Goal: Complete application form: Complete application form

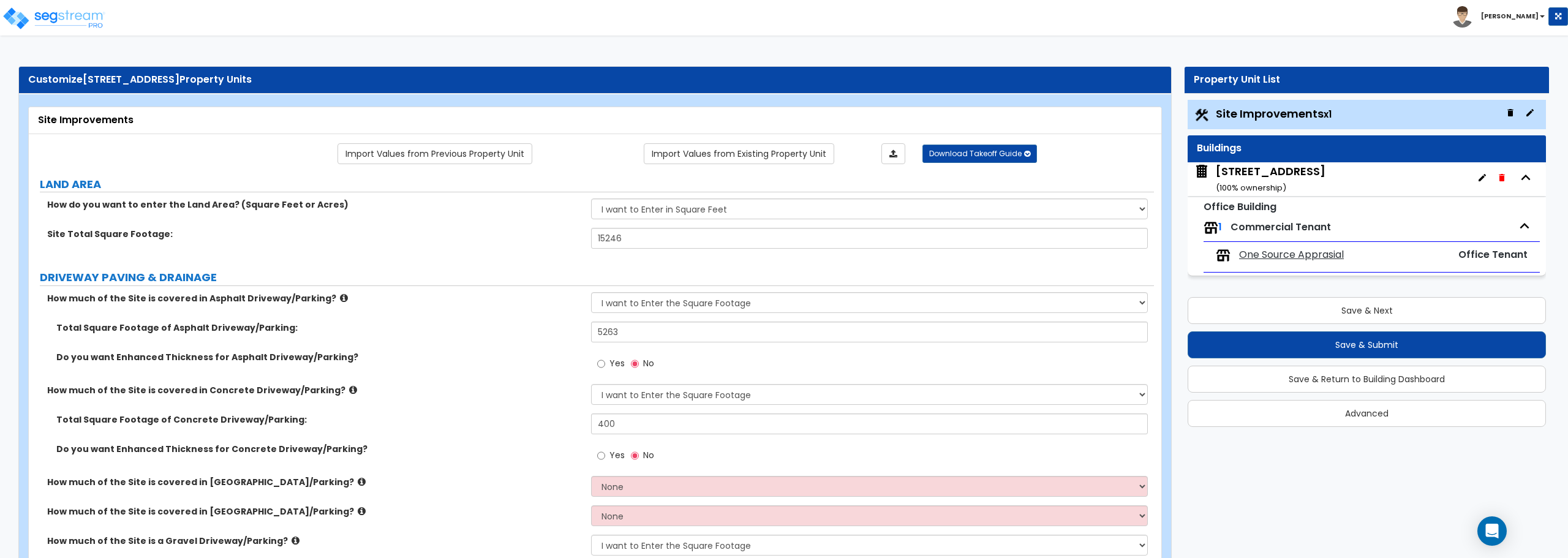
select select "2"
select select "1"
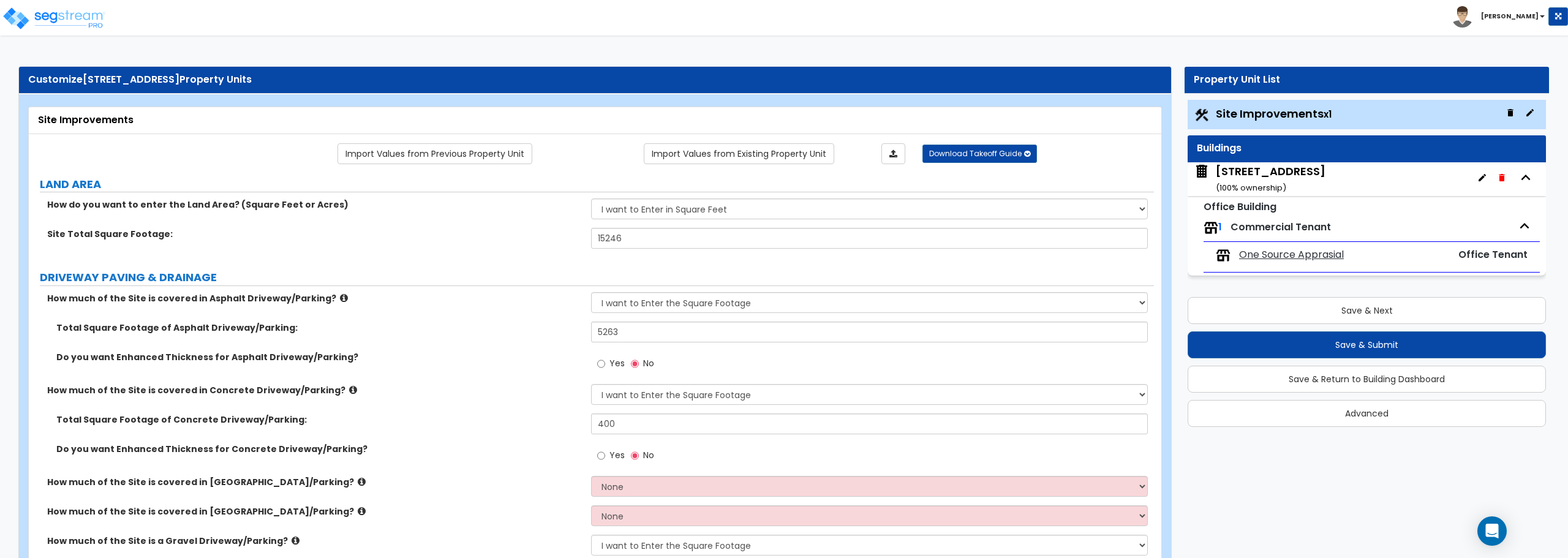
select select "1"
select select "2"
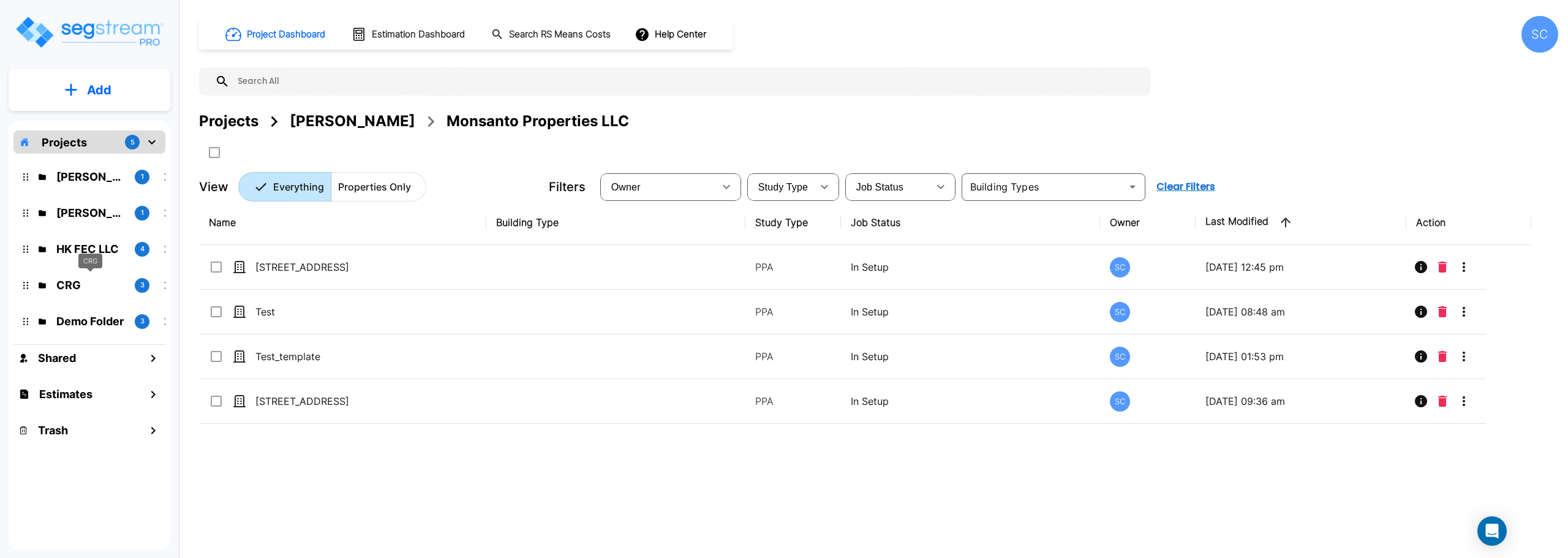
click at [66, 288] on p "CRG" at bounding box center [90, 285] width 69 height 16
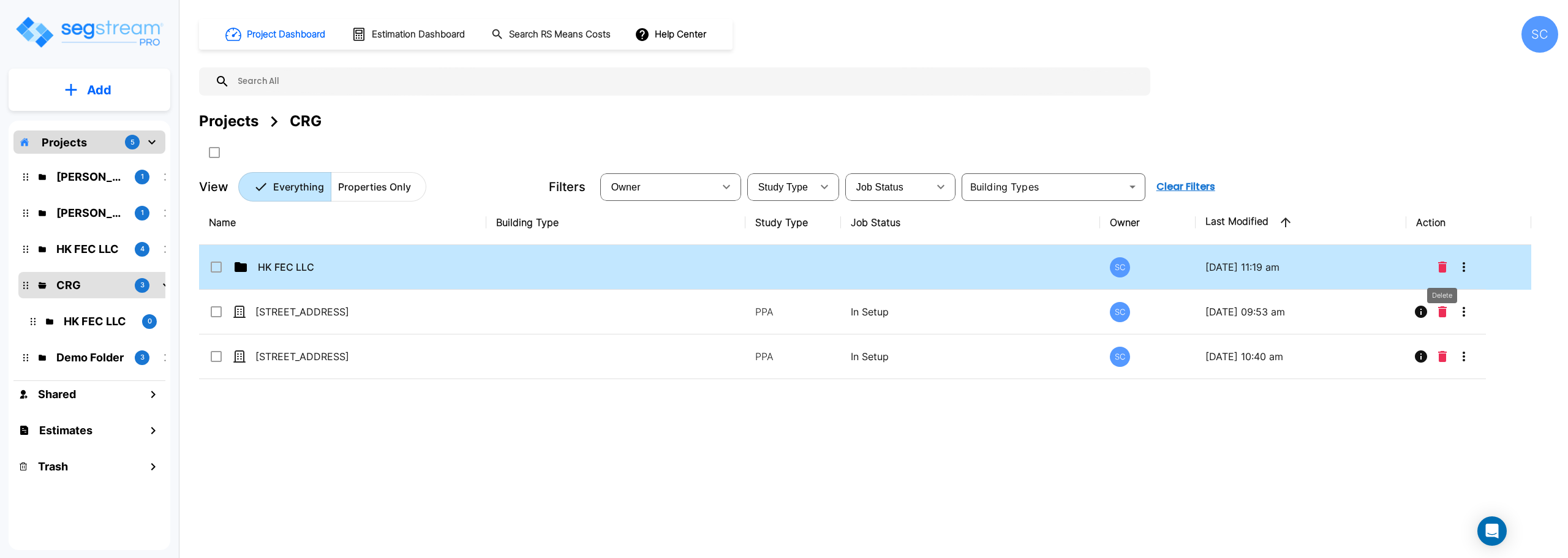
click at [1434, 269] on button "Delete" at bounding box center [1442, 267] width 19 height 25
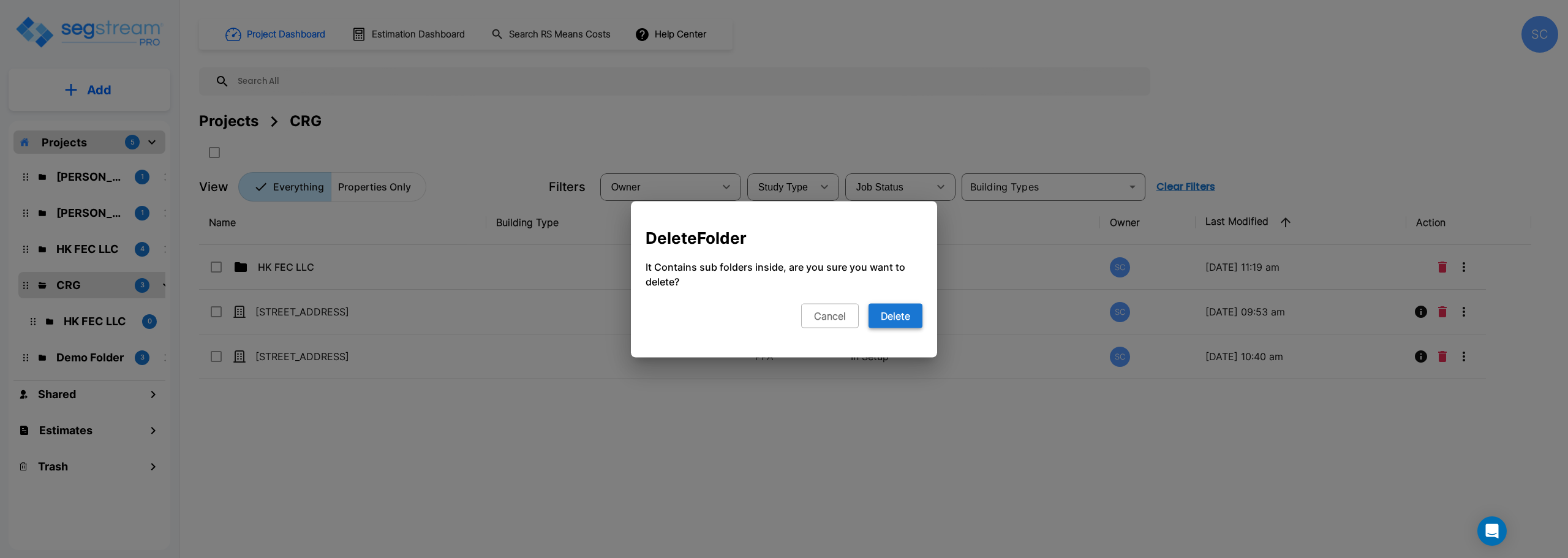
click at [894, 319] on button "Delete" at bounding box center [896, 315] width 54 height 25
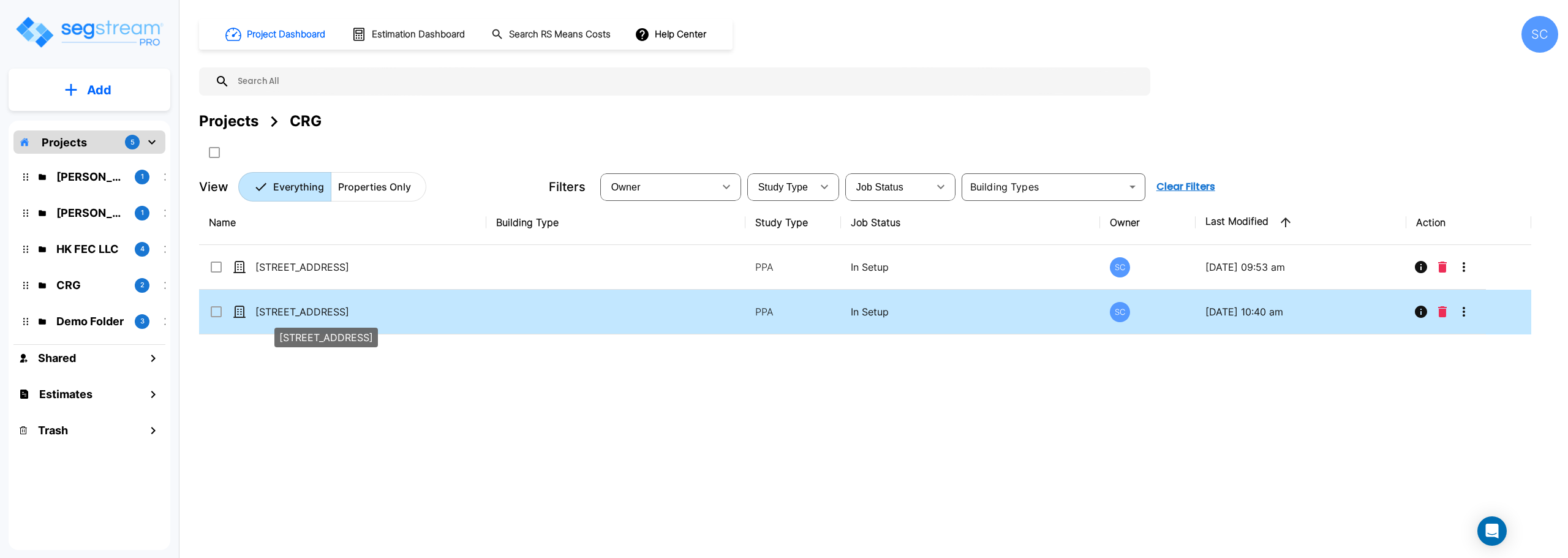
click at [292, 317] on p "222 Eagle Circle" at bounding box center [317, 312] width 123 height 15
checkbox input "true"
click at [292, 317] on p "[STREET_ADDRESS]" at bounding box center [317, 312] width 123 height 15
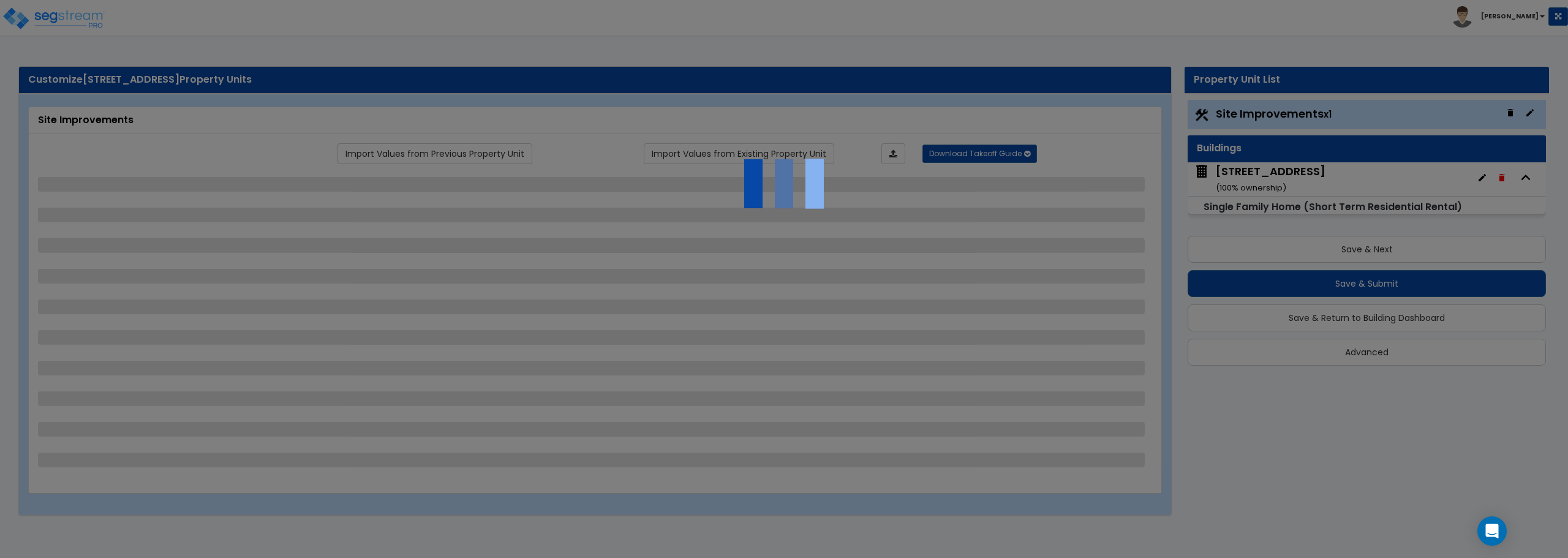
select select "2"
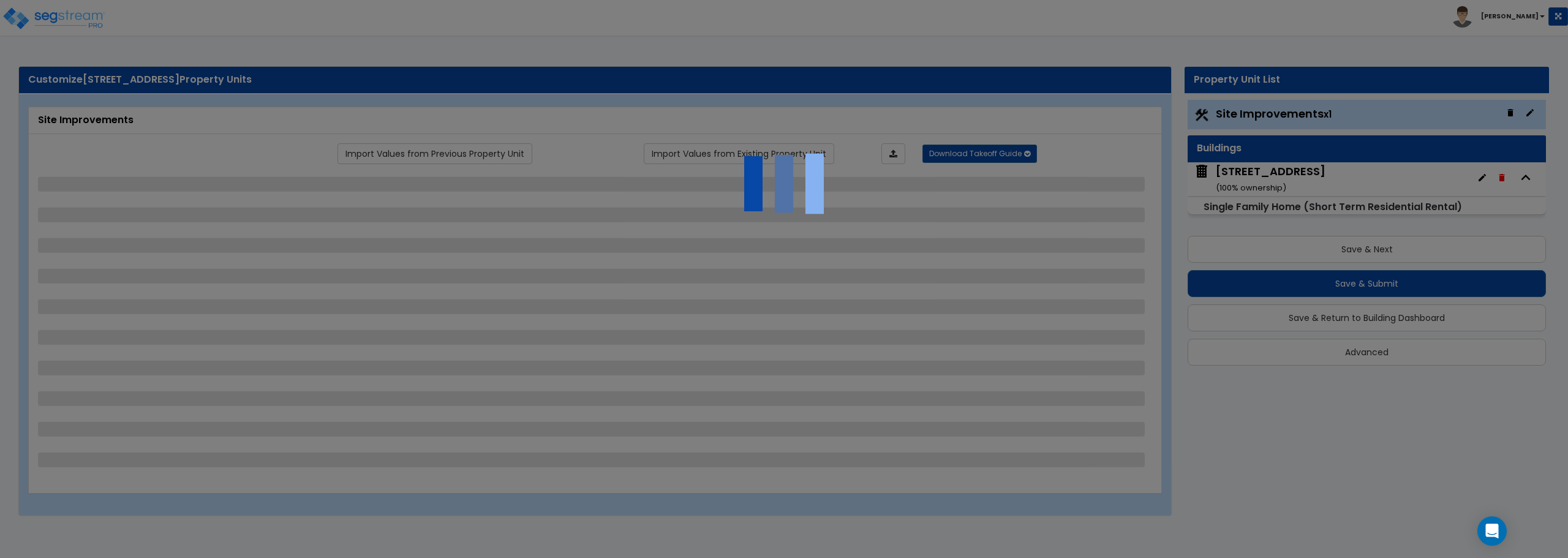
select select "2"
select select "1"
select select "2"
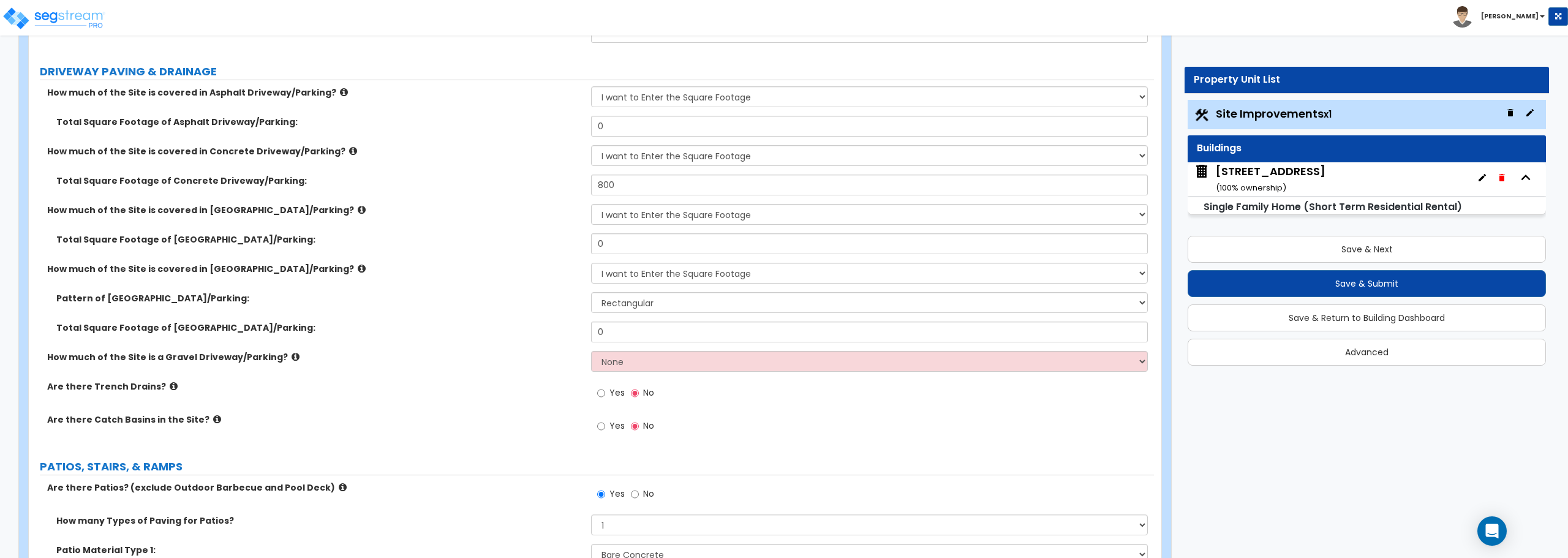
scroll to position [184, 0]
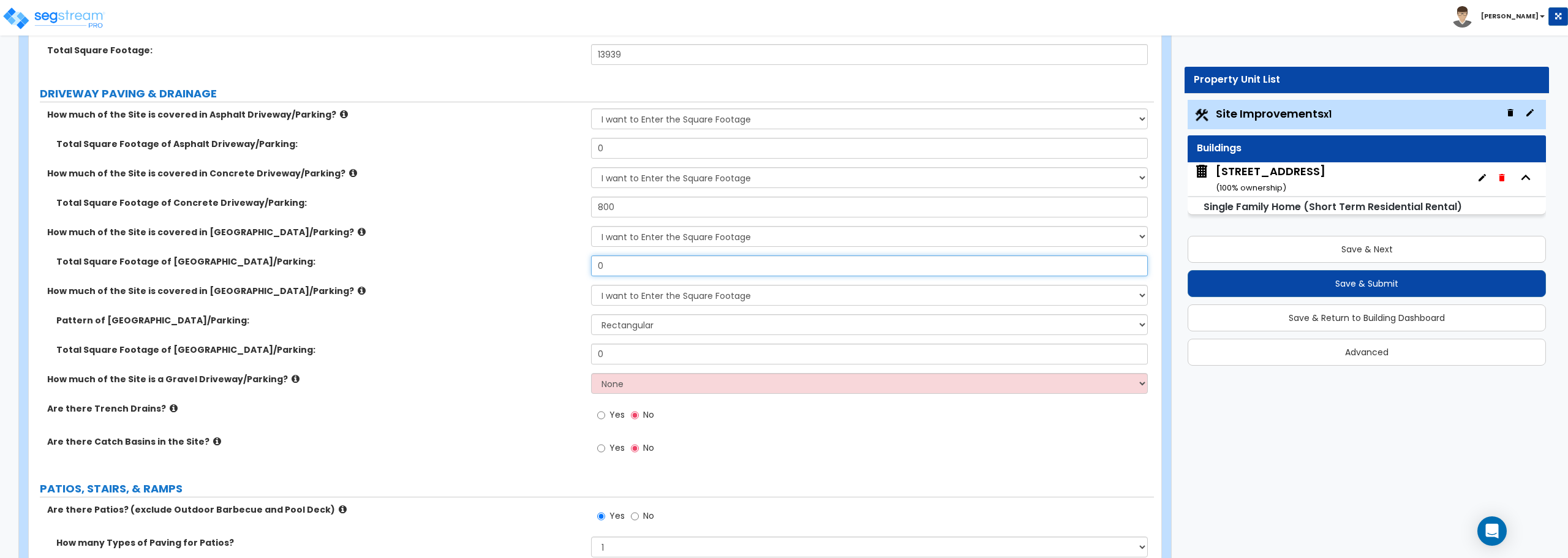
click at [660, 272] on input "0" at bounding box center [869, 266] width 556 height 21
click at [662, 269] on input "0" at bounding box center [869, 266] width 556 height 21
click at [664, 386] on select "None I want to Enter an Approximate Percentage I want to Enter the Square Foota…" at bounding box center [869, 384] width 556 height 21
select select "2"
click at [591, 373] on select "None I want to Enter an Approximate Percentage I want to Enter the Square Foota…" at bounding box center [869, 384] width 556 height 21
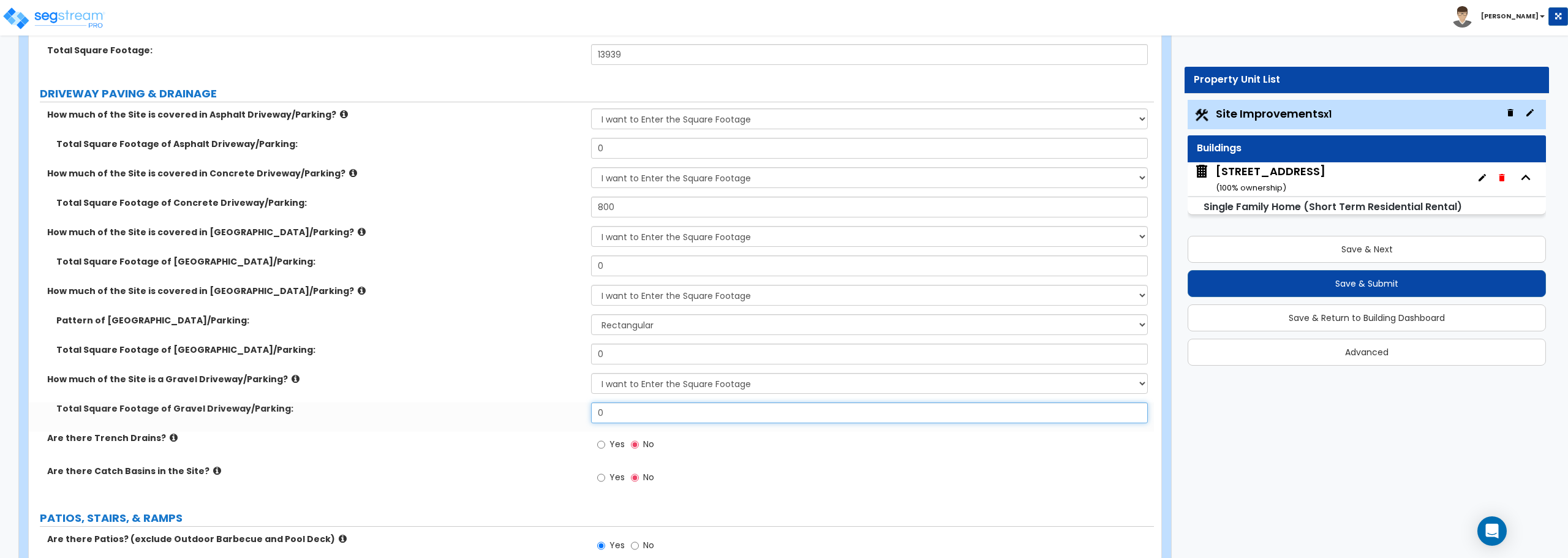
click at [663, 415] on input "0" at bounding box center [869, 413] width 556 height 21
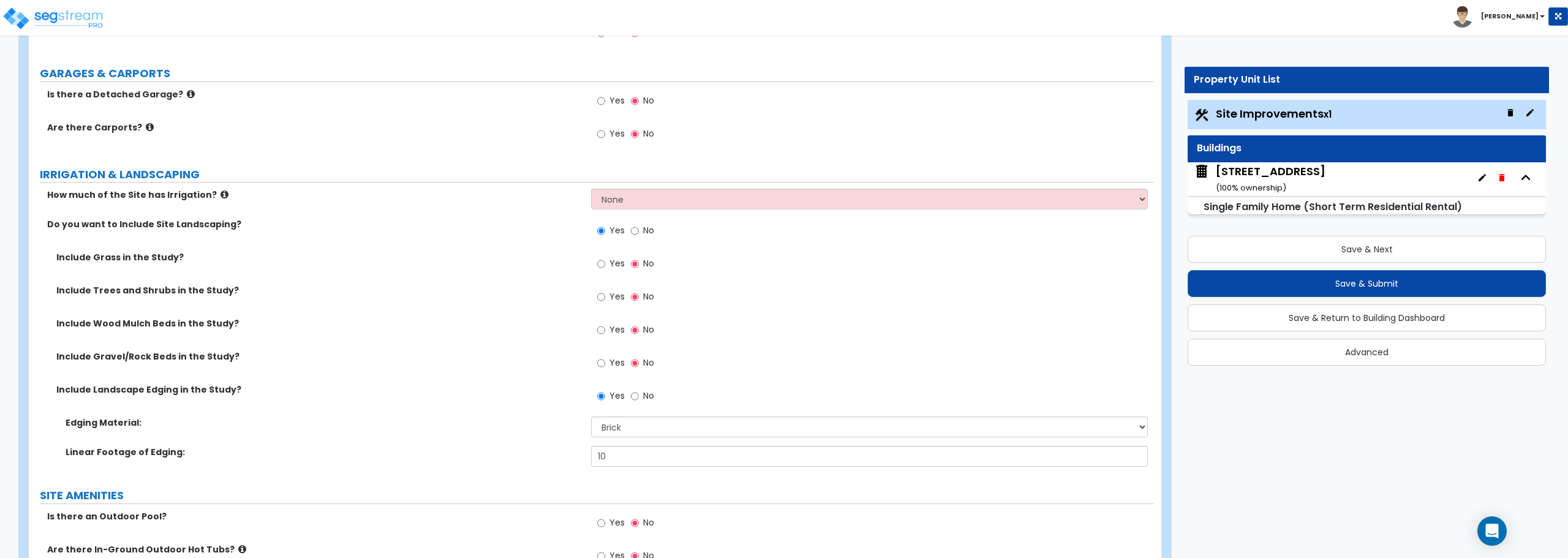
scroll to position [1103, 0]
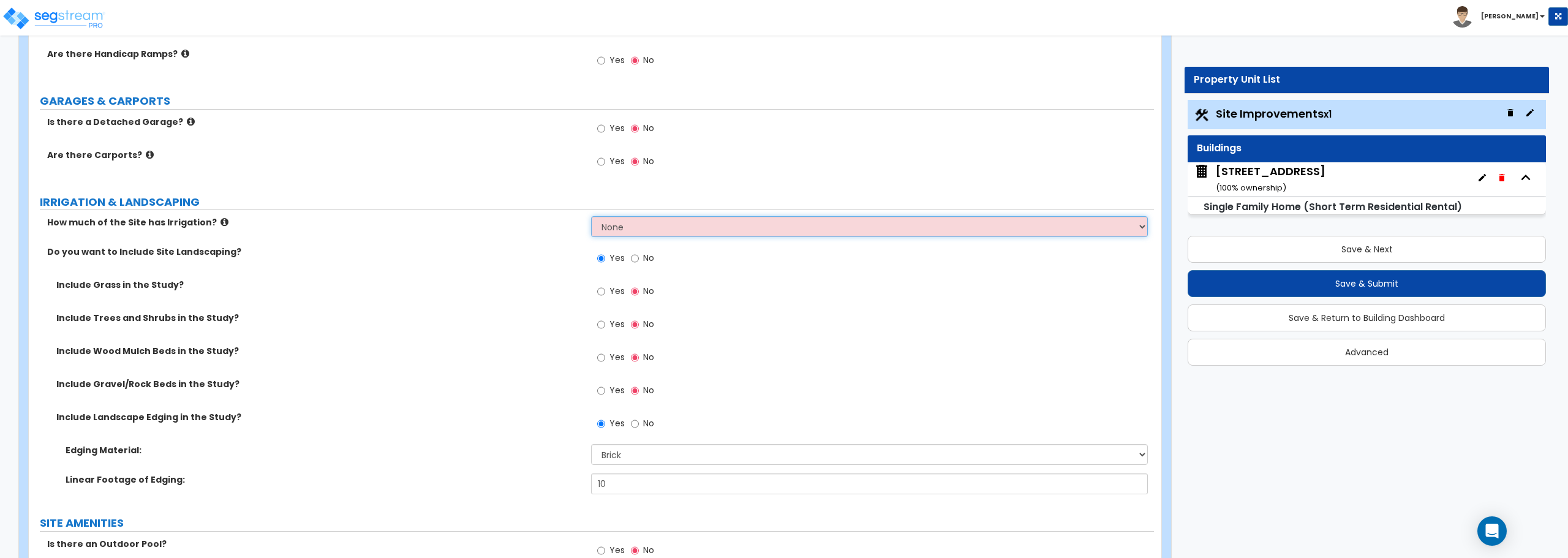
click at [648, 228] on select "None I want to Enter an Approximate Percentage I want to Enter the Square Foota…" at bounding box center [869, 227] width 556 height 21
select select "2"
click at [591, 216] on select "None I want to Enter an Approximate Percentage I want to Enter the Square Foota…" at bounding box center [869, 227] width 556 height 21
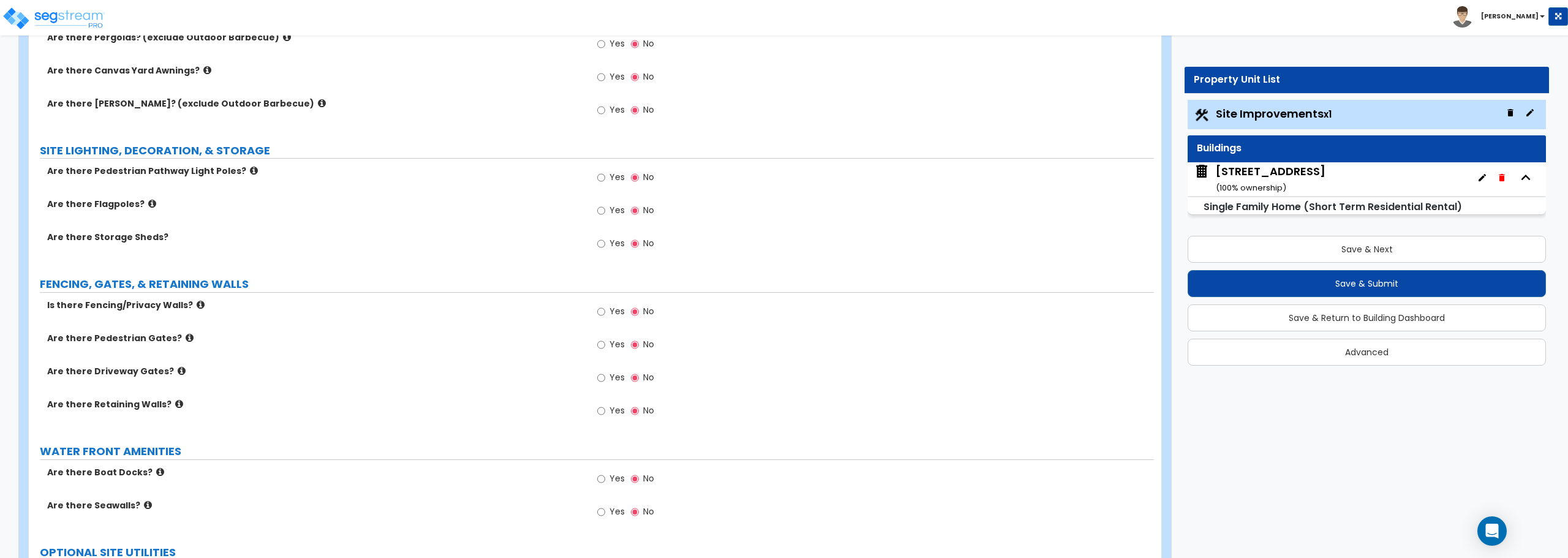
scroll to position [1768, 0]
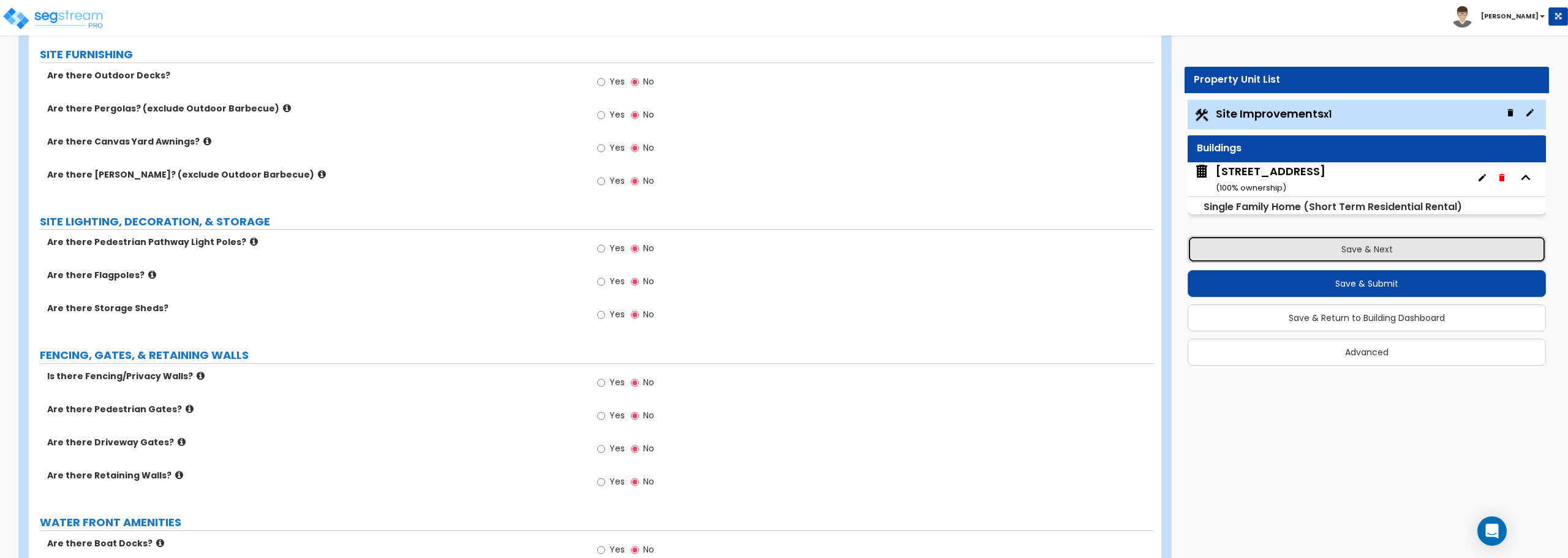
click at [1364, 245] on button "Save & Next" at bounding box center [1366, 249] width 358 height 27
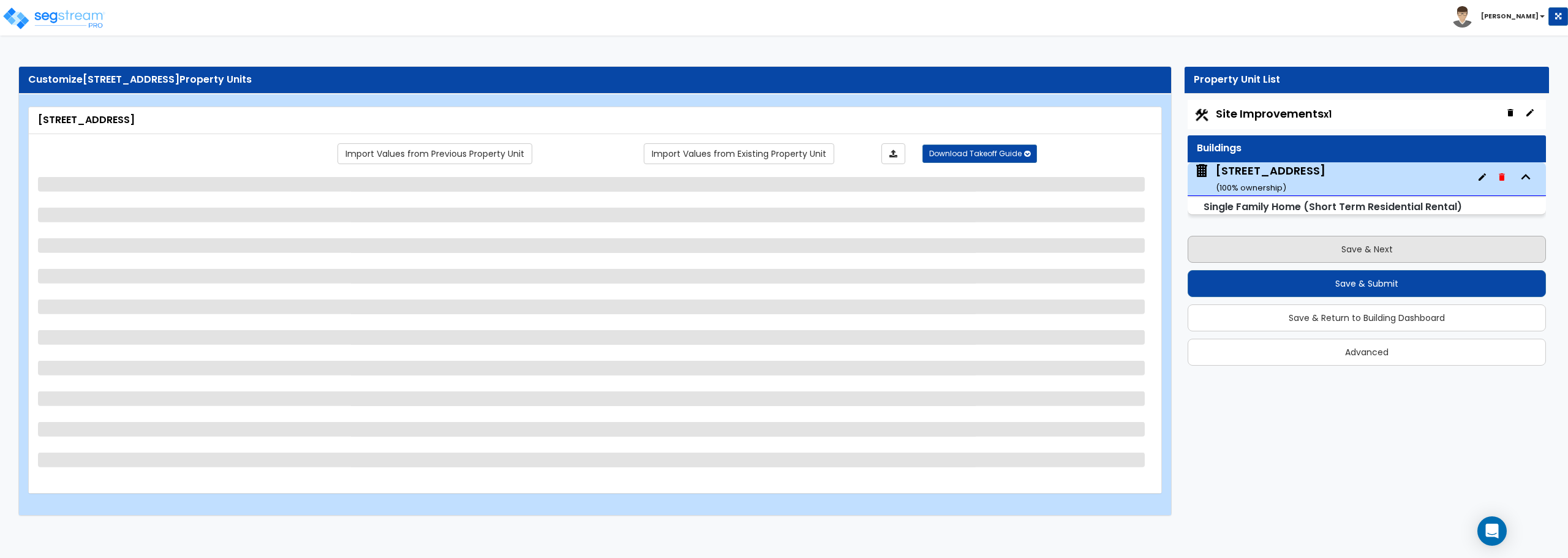
scroll to position [0, 0]
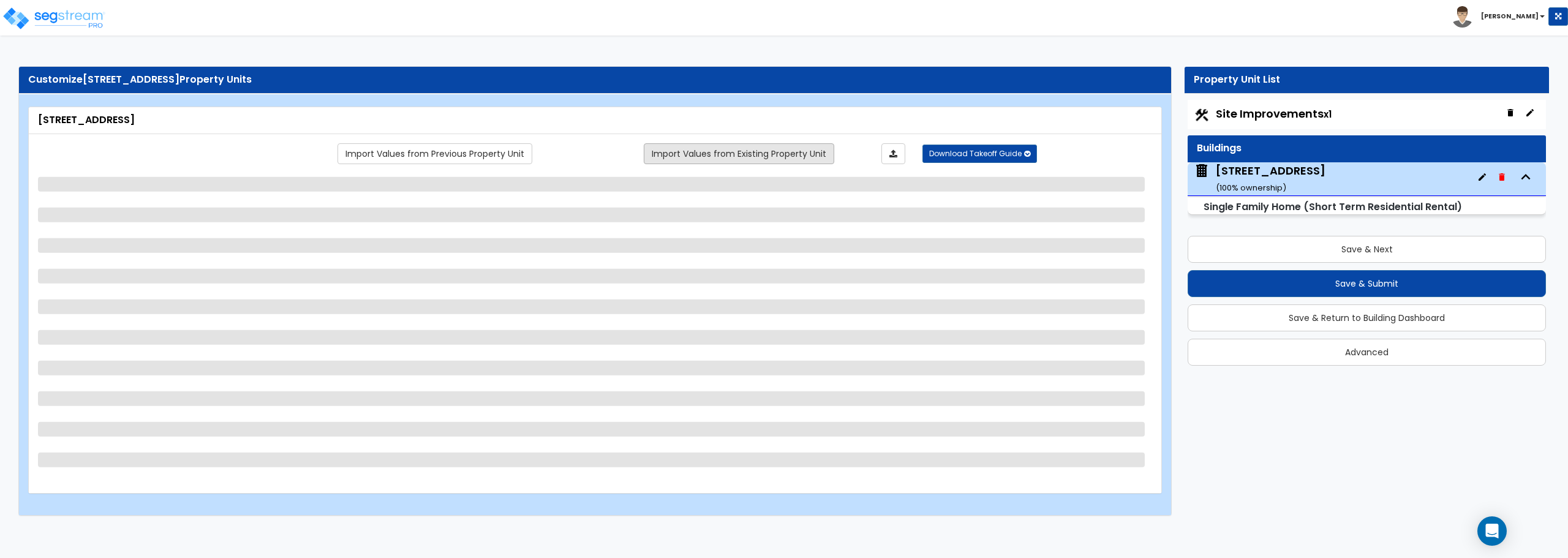
select select "1"
select select "7"
select select "1"
select select "2"
select select "4"
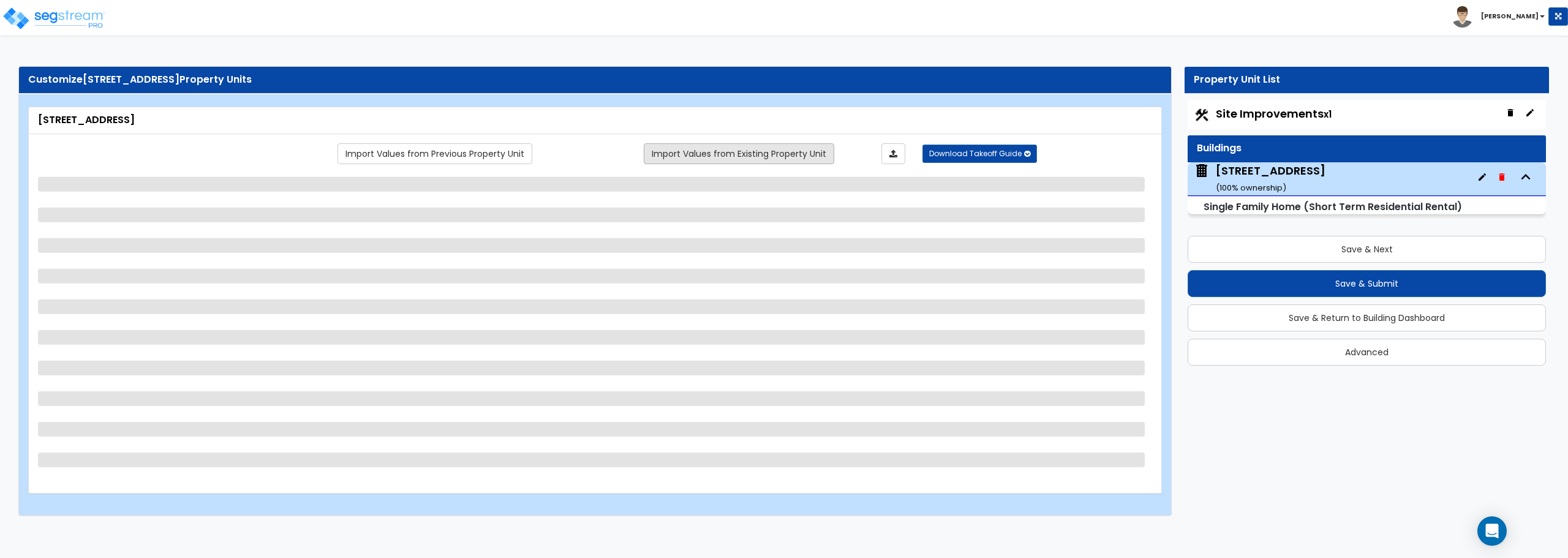
select select "2"
select select "1"
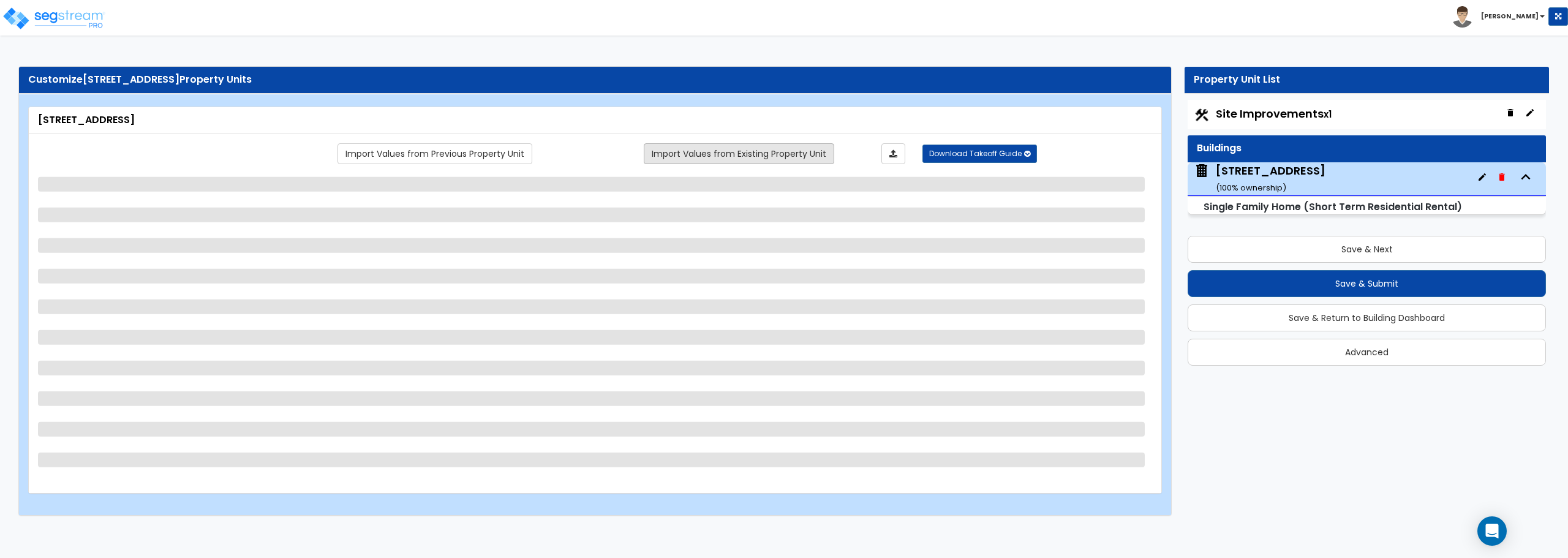
select select "1"
select select "3"
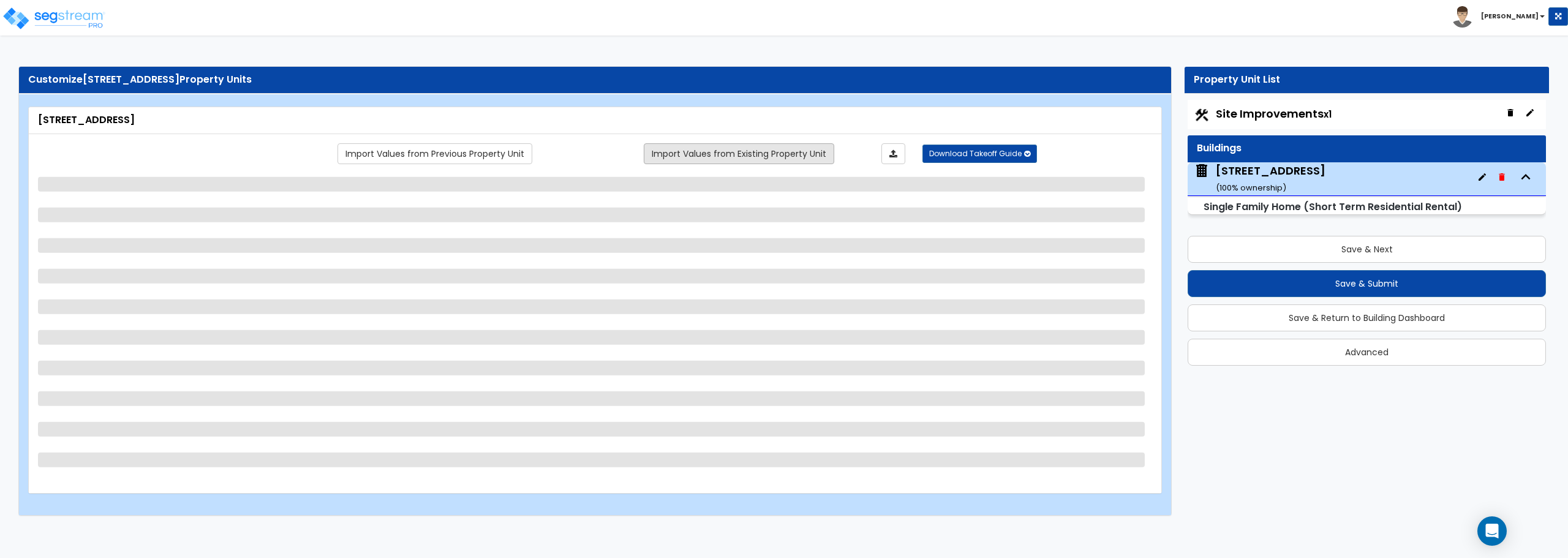
select select "1"
select select "3"
select select "2"
select select "4"
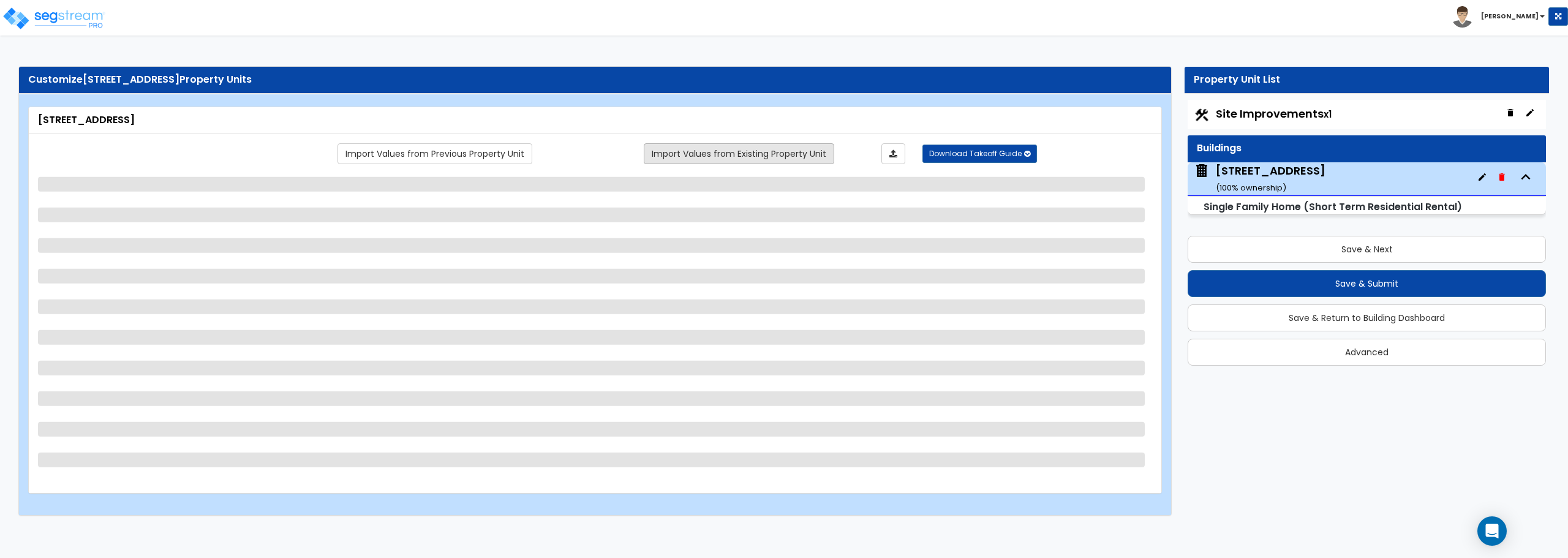
select select "1"
select select "2"
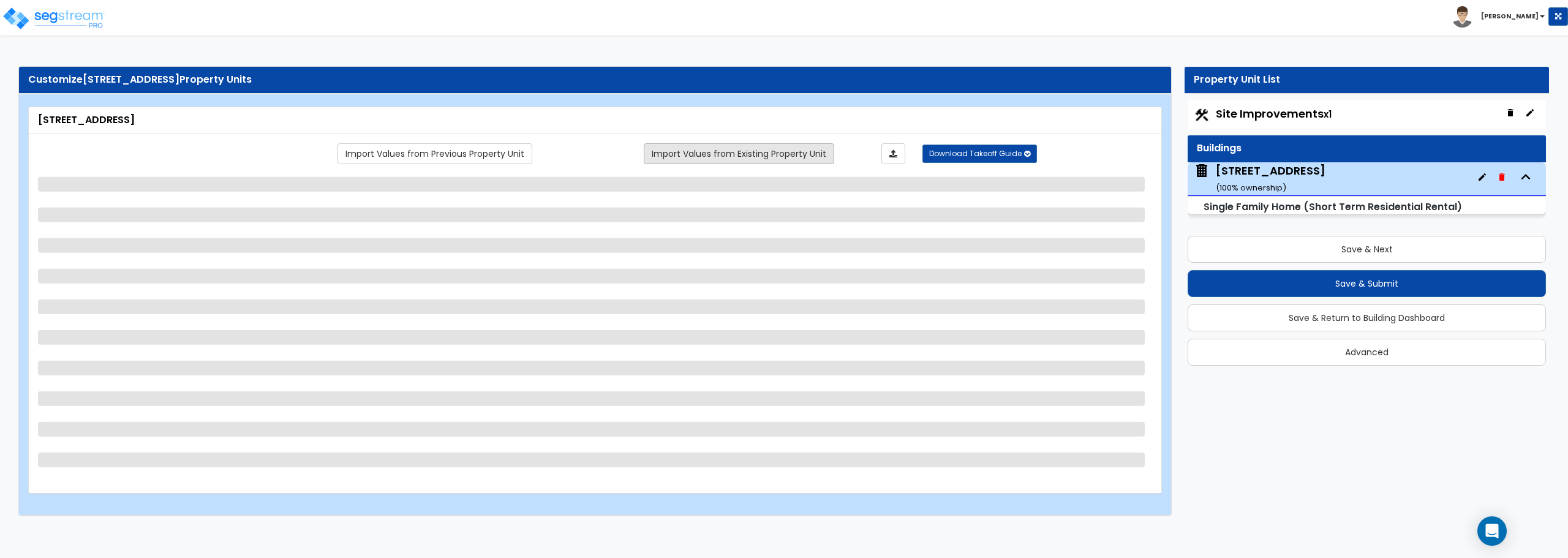
select select "2"
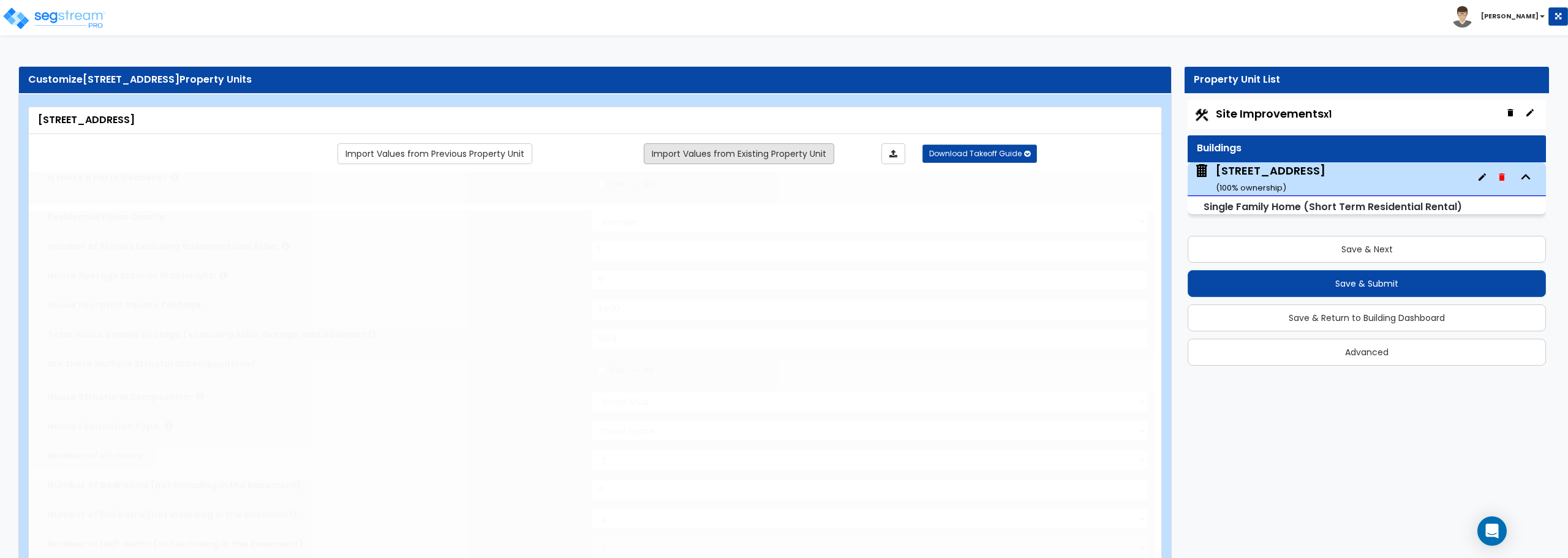
select select "1"
type input "2"
select select "2"
select select "1"
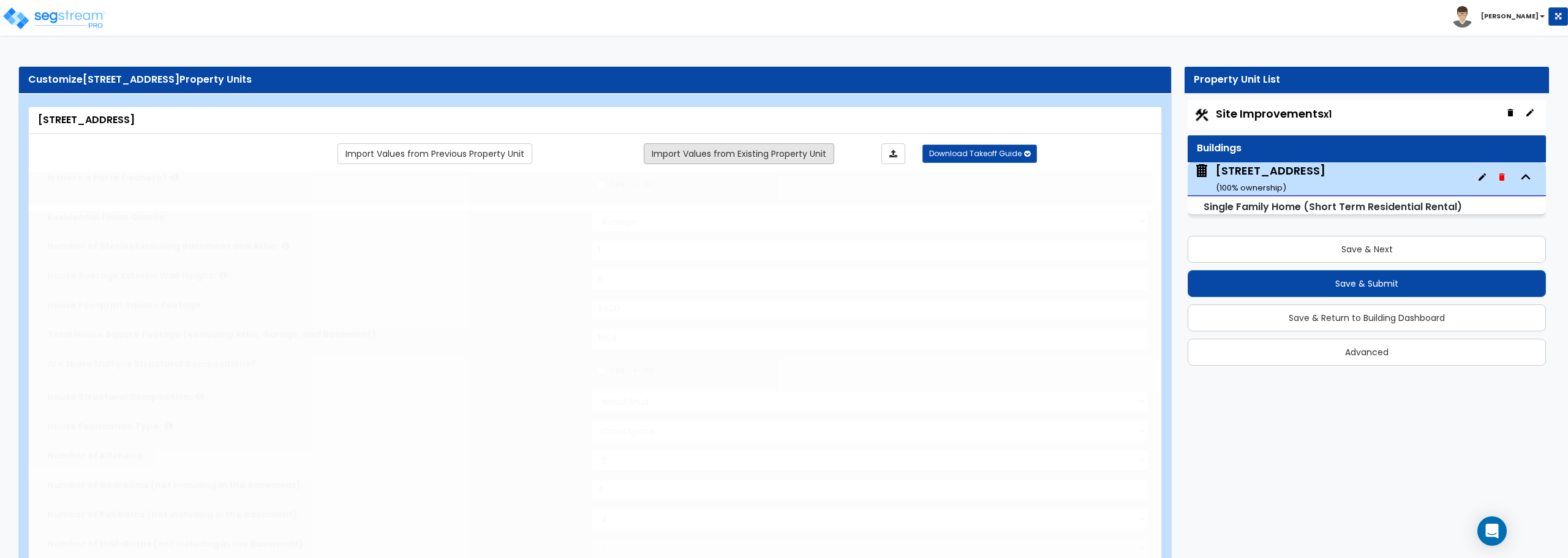
type input "2"
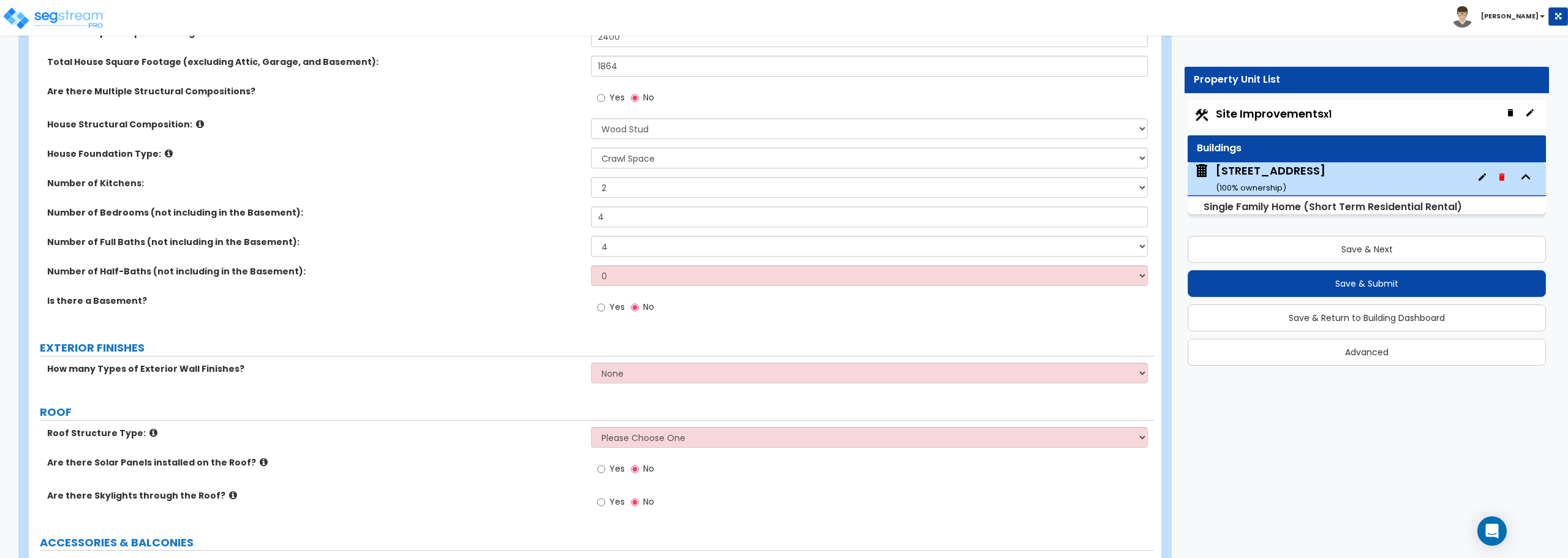
scroll to position [307, 0]
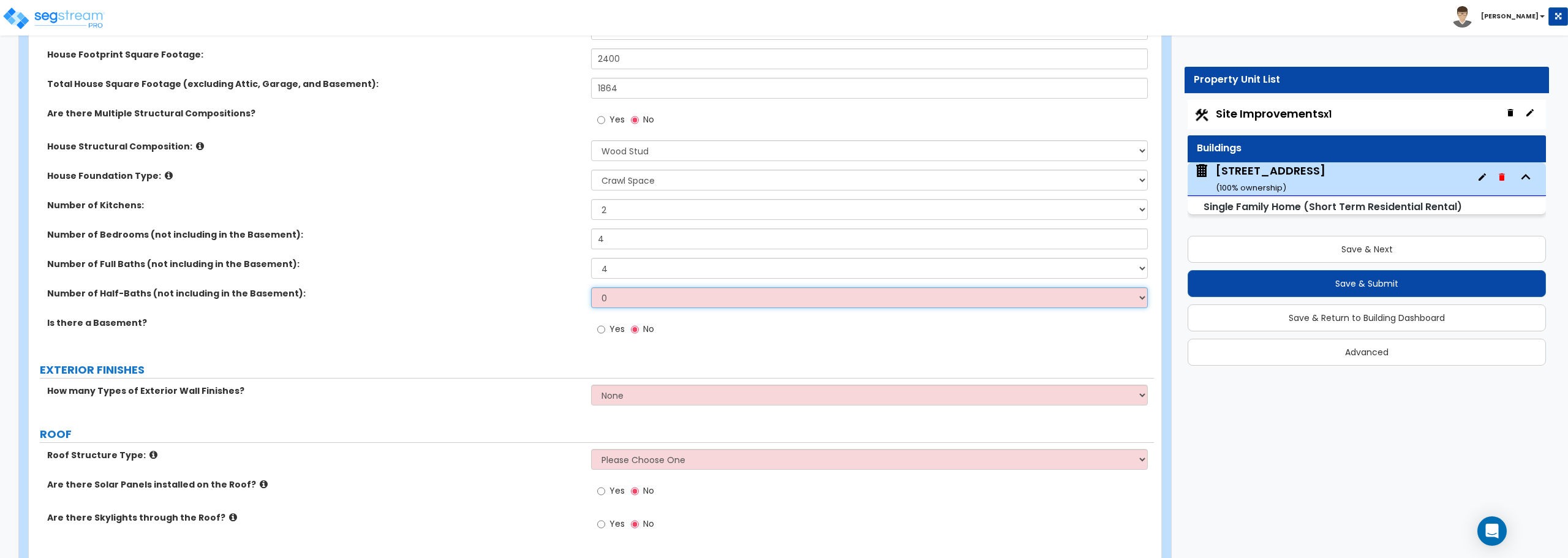
click at [666, 299] on select "0 1 2 3 4 5" at bounding box center [869, 298] width 556 height 21
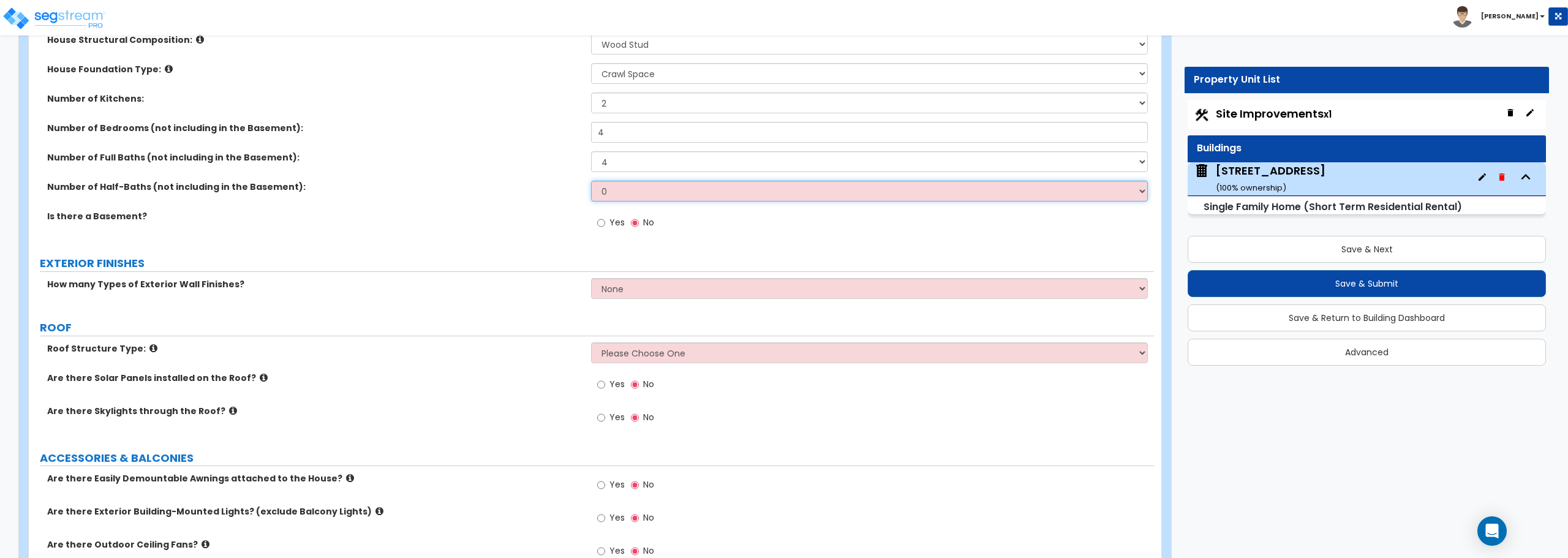
scroll to position [429, 0]
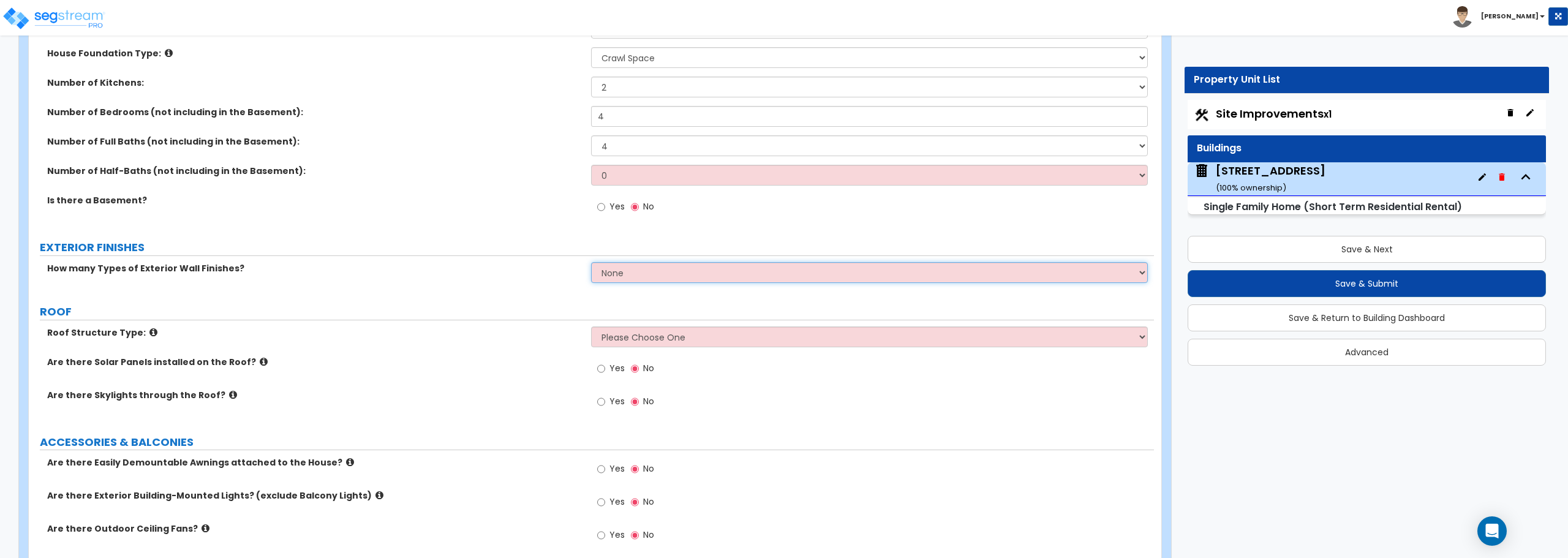
click at [646, 269] on select "None 1 2 3" at bounding box center [869, 273] width 556 height 21
click at [591, 263] on select "None 1 2 3" at bounding box center [869, 273] width 556 height 21
click at [639, 273] on select "None 1 2 3" at bounding box center [869, 273] width 556 height 21
click at [621, 266] on select "None 1 2 3" at bounding box center [869, 273] width 556 height 21
select select "1"
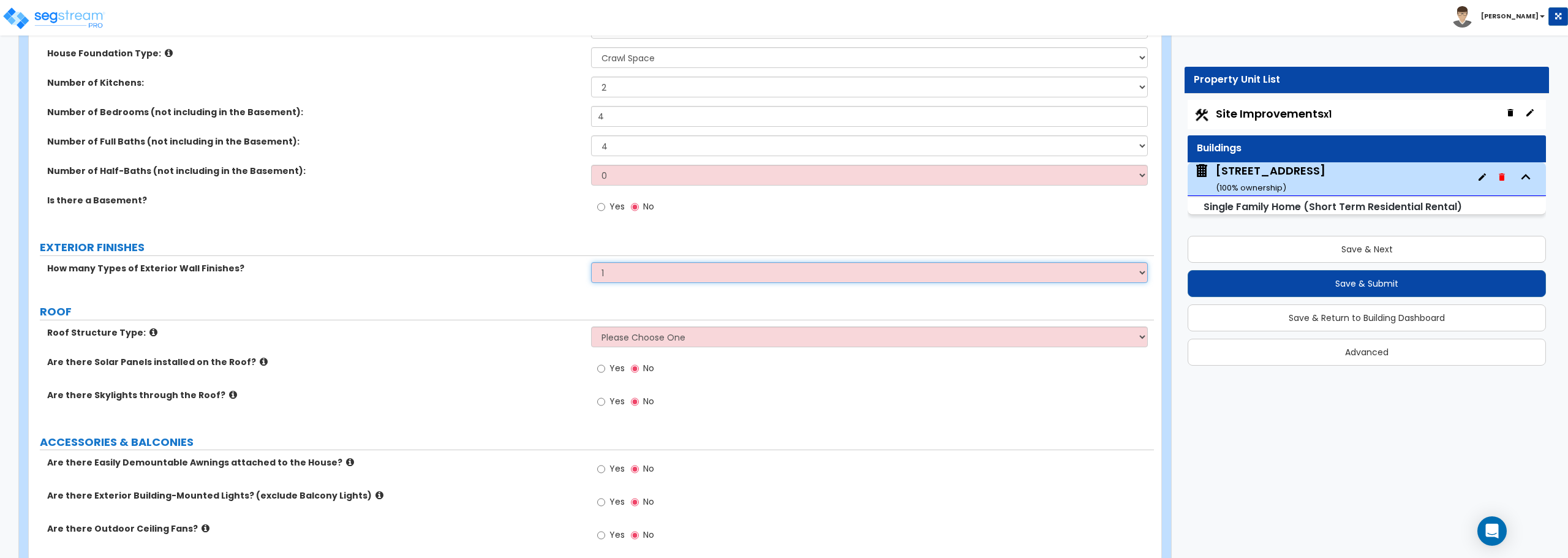
click at [591, 263] on select "None 1 2 3" at bounding box center [869, 273] width 556 height 21
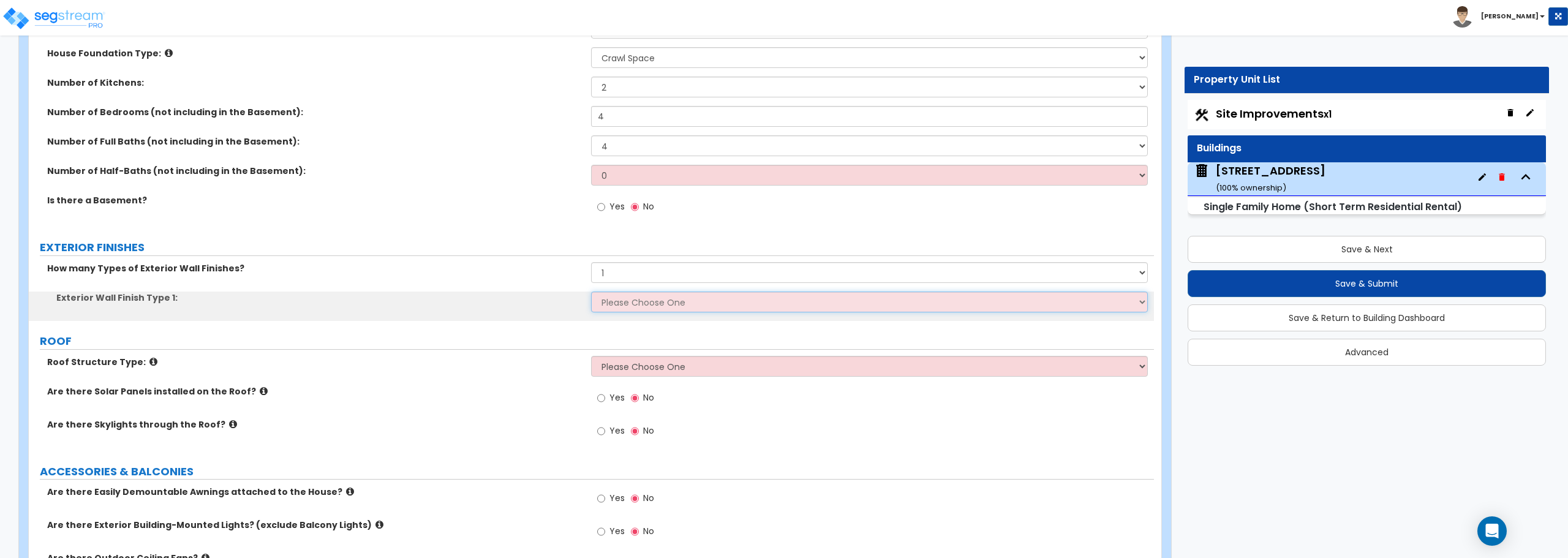
click at [636, 305] on select "Please Choose One No Finish/Shared Wall No Wall Brick Finish Stone Finish Wood …" at bounding box center [869, 302] width 556 height 21
click at [786, 303] on select "Please Choose One No Finish/Shared Wall No Wall Brick Finish Stone Finish Wood …" at bounding box center [869, 302] width 556 height 21
select select "5"
click at [591, 292] on select "Please Choose One No Finish/Shared Wall No Wall Brick Finish Stone Finish Wood …" at bounding box center [869, 302] width 556 height 21
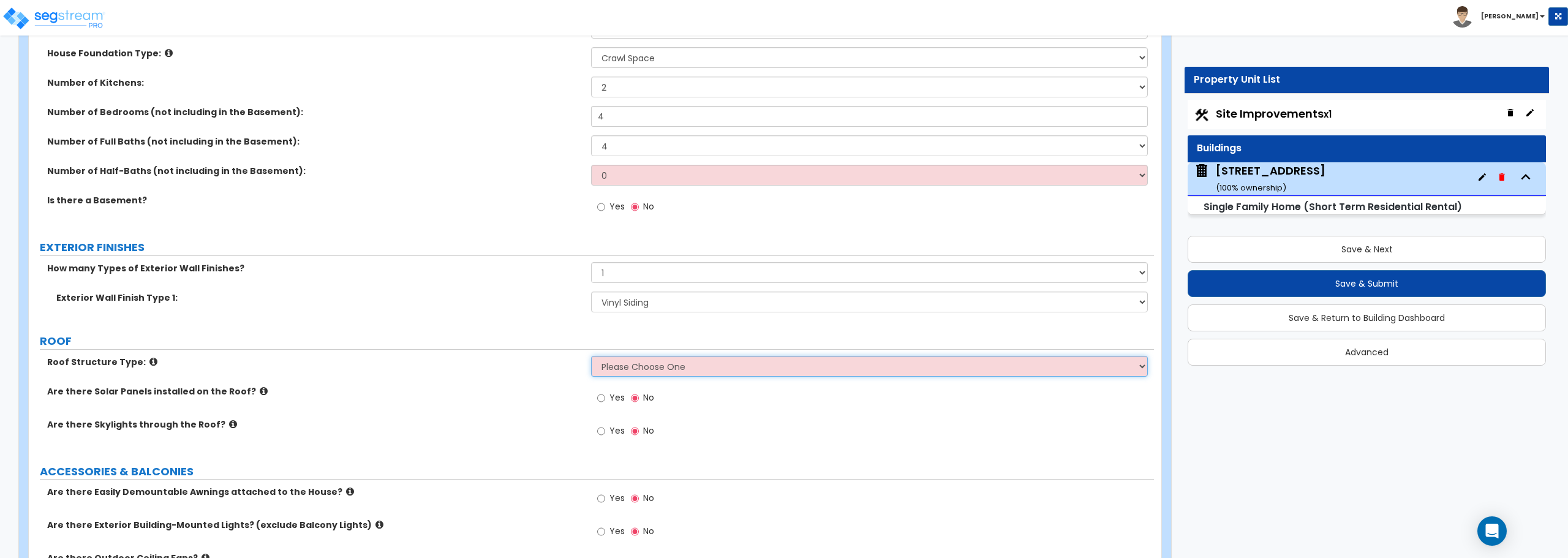
click at [683, 370] on select "Please Choose One [PERSON_NAME] Roof Flat Roof Hybrid [PERSON_NAME] & Flat Roof" at bounding box center [869, 367] width 556 height 21
click at [513, 400] on div "Are there Solar Panels installed on the Roof? Yes No" at bounding box center [591, 402] width 1125 height 33
click at [709, 375] on select "Please Choose One [PERSON_NAME] Roof Flat Roof Hybrid [PERSON_NAME] & Flat Roof" at bounding box center [869, 367] width 556 height 21
click at [519, 388] on label "Are there Solar Panels installed on the Roof?" at bounding box center [314, 391] width 535 height 12
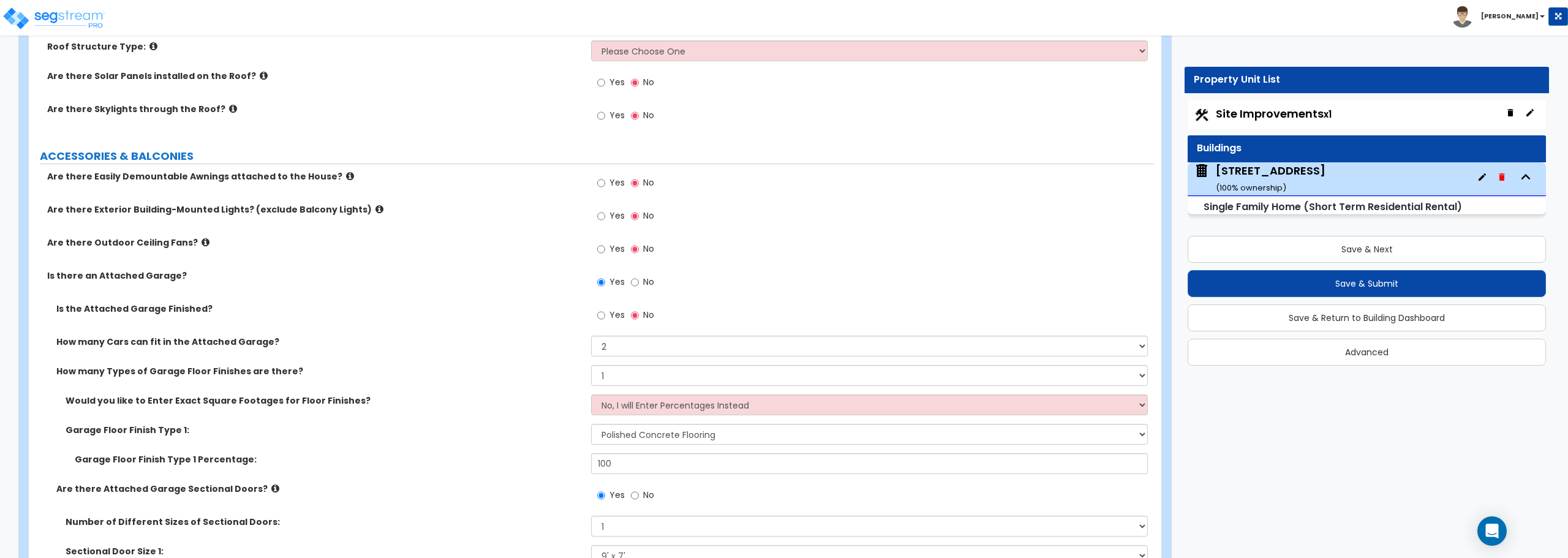
scroll to position [797, 0]
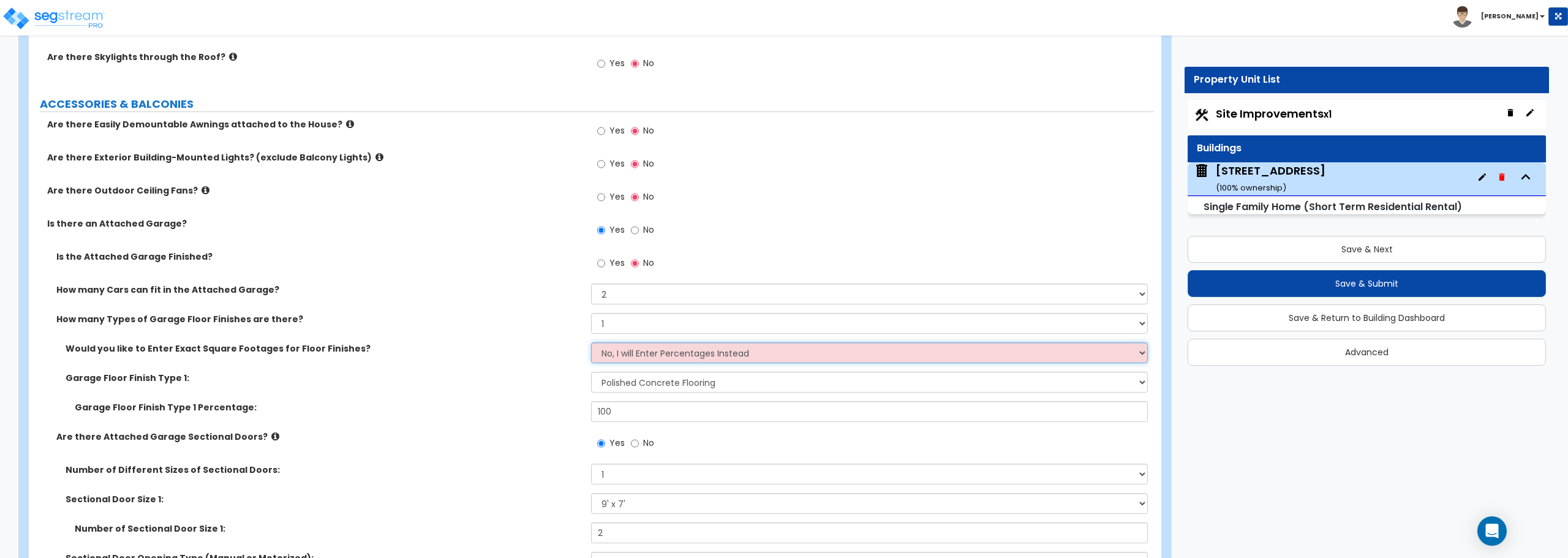
click at [636, 361] on select "No, I will Enter Percentages Instead Yes, I will Enter Exact Square Footages" at bounding box center [869, 353] width 556 height 21
click at [520, 381] on label "Garage Floor Finish Type 1:" at bounding box center [324, 378] width 517 height 12
click at [648, 352] on select "No, I will Enter Percentages Instead Yes, I will Enter Exact Square Footages" at bounding box center [869, 353] width 556 height 21
click at [504, 477] on div "Number of Different Sizes of Sectional Doors: Please Choose One 1 2" at bounding box center [591, 478] width 1125 height 29
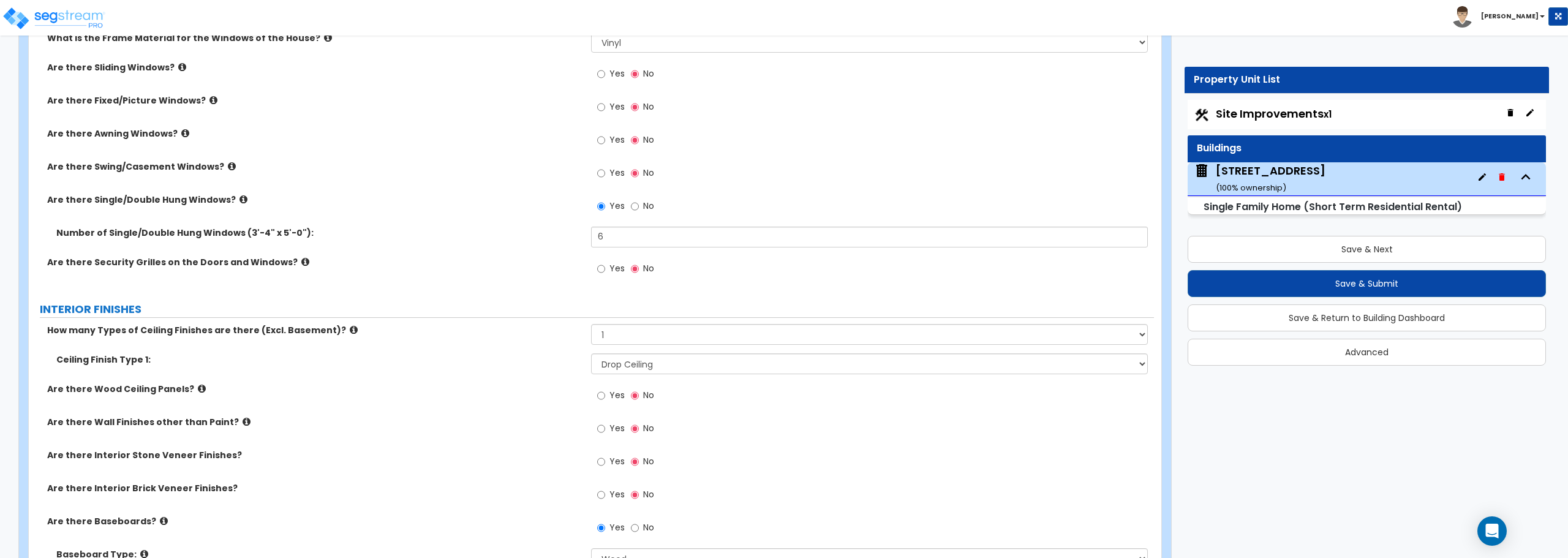
scroll to position [2206, 0]
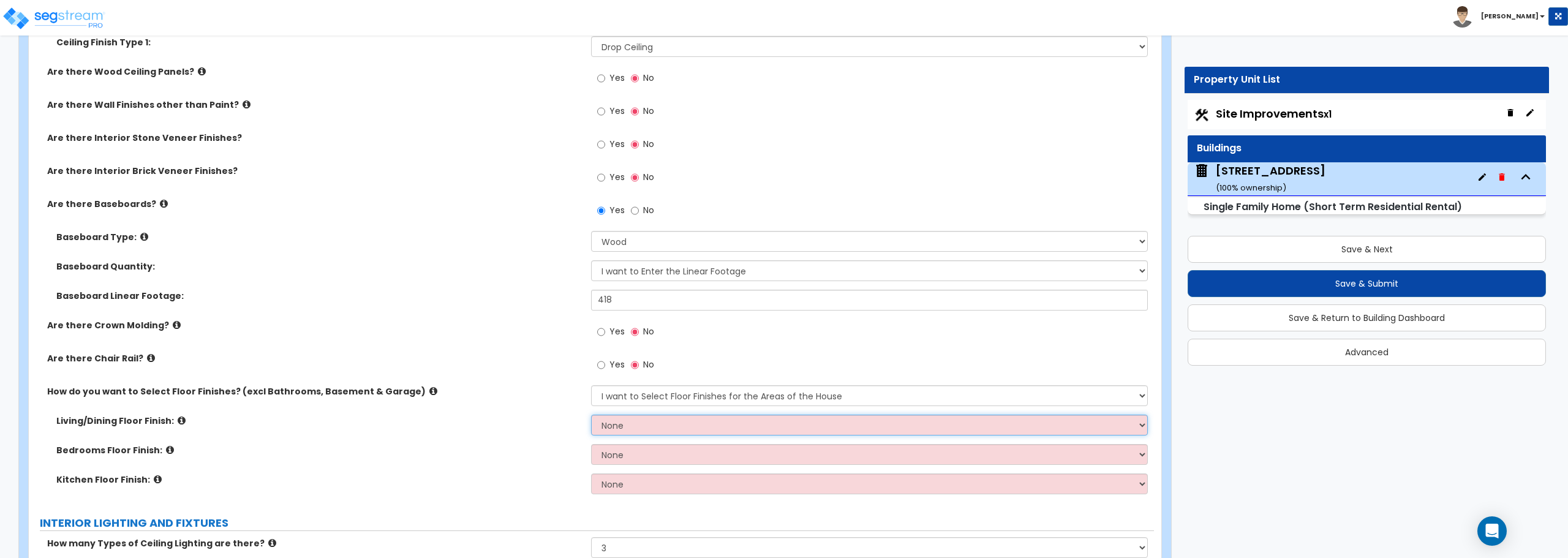
click at [710, 423] on select "None Tile Flooring Hardwood Flooring Resilient Laminate Flooring VCT Flooring S…" at bounding box center [869, 426] width 556 height 21
click at [520, 428] on div "Living/Dining Floor Finish: None Tile Flooring Hardwood Flooring Resilient Lami…" at bounding box center [591, 429] width 1125 height 29
click at [668, 423] on select "None Tile Flooring Hardwood Flooring Resilient Laminate Flooring VCT Flooring S…" at bounding box center [869, 426] width 556 height 21
select select "7"
click at [591, 415] on select "None Tile Flooring Hardwood Flooring Resilient Laminate Flooring VCT Flooring S…" at bounding box center [869, 426] width 556 height 21
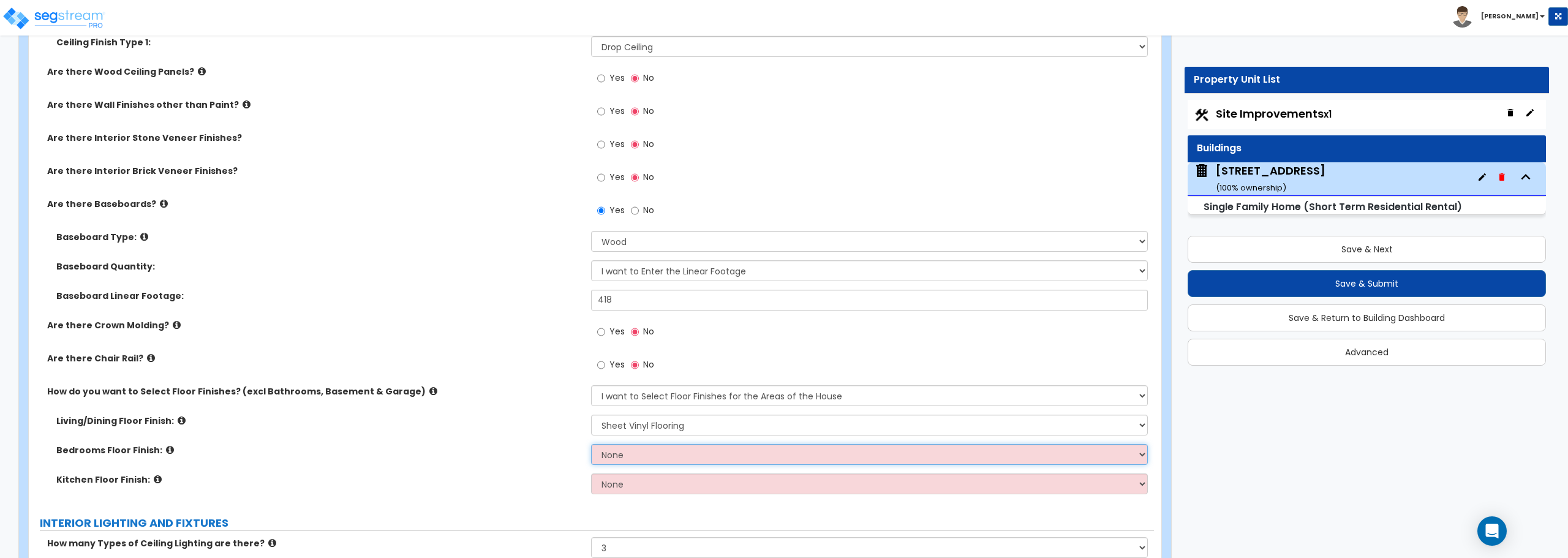
click at [678, 448] on select "None Tile Flooring Hardwood Flooring Resilient Laminate Flooring VCT Flooring S…" at bounding box center [869, 455] width 556 height 21
select select "7"
click at [591, 444] on select "None Tile Flooring Hardwood Flooring Resilient Laminate Flooring VCT Flooring S…" at bounding box center [869, 455] width 556 height 21
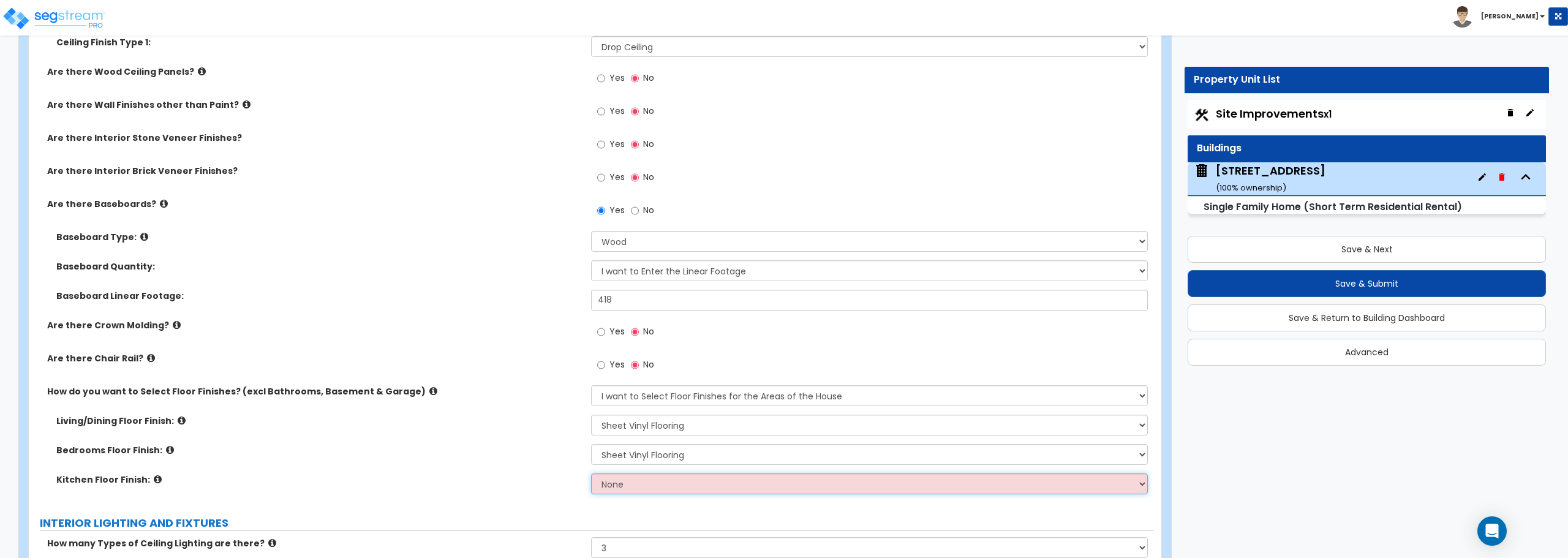
click at [673, 482] on select "None Tile Flooring Hardwood Flooring Resilient Laminate Flooring VCT Flooring S…" at bounding box center [869, 484] width 556 height 21
select select "7"
click at [591, 473] on select "None Tile Flooring Hardwood Flooring Resilient Laminate Flooring VCT Flooring S…" at bounding box center [869, 484] width 556 height 21
click at [740, 487] on select "None Tile Flooring Hardwood Flooring Resilient Laminate Flooring VCT Flooring S…" at bounding box center [869, 484] width 556 height 21
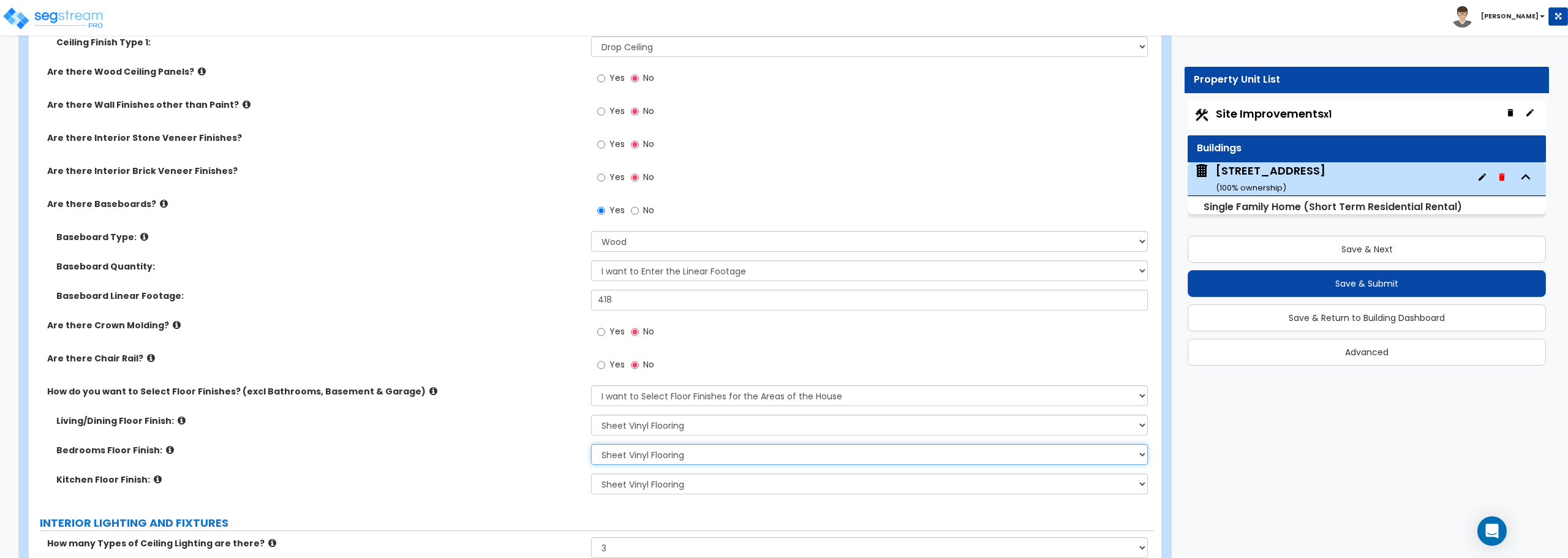
click at [741, 459] on select "None Tile Flooring Hardwood Flooring Resilient Laminate Flooring VCT Flooring S…" at bounding box center [869, 455] width 556 height 21
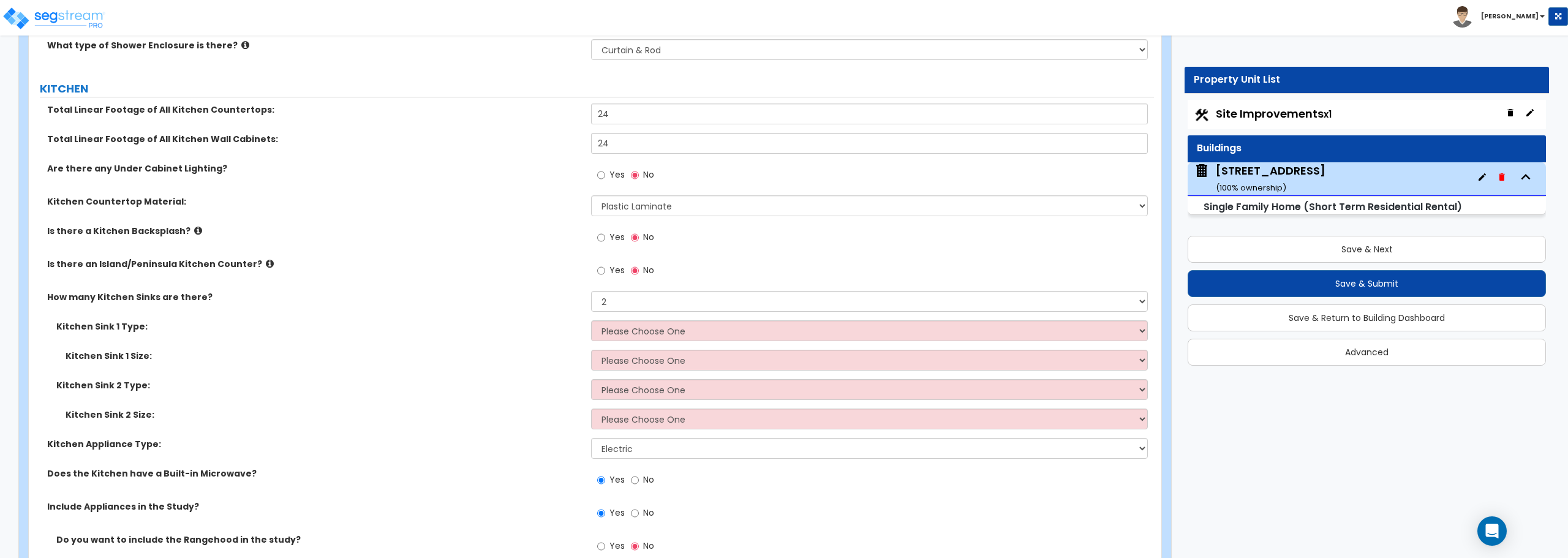
scroll to position [3860, 0]
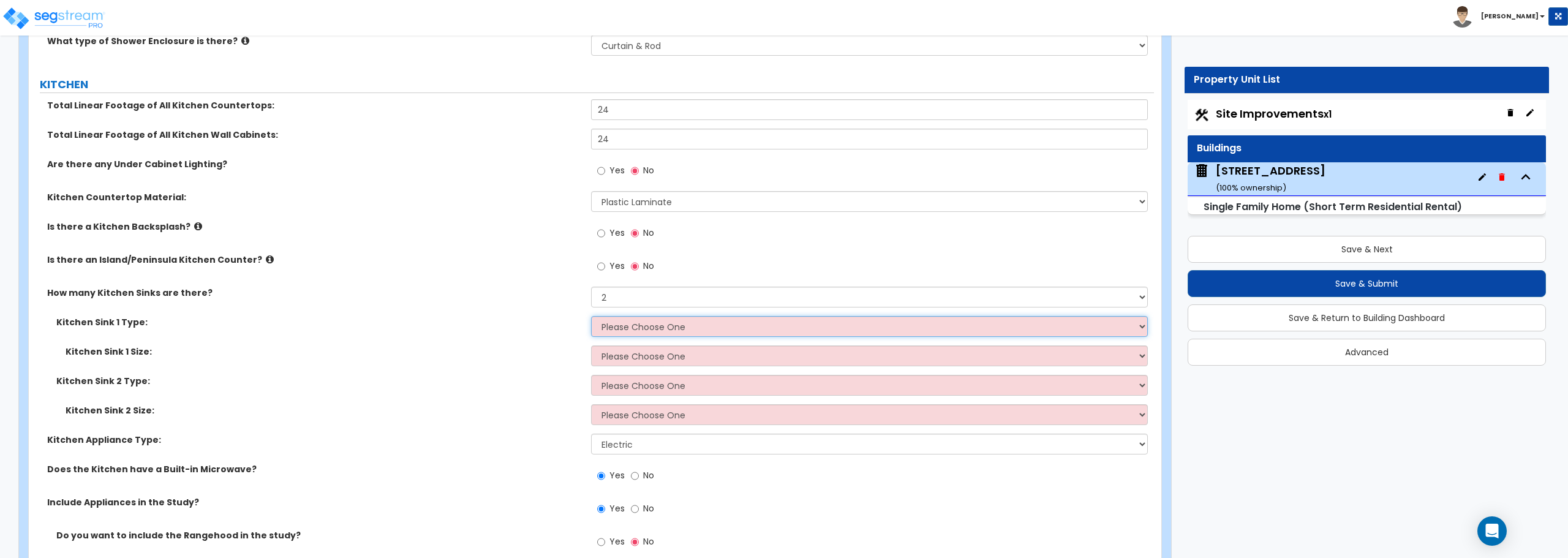
click at [683, 331] on select "Please Choose One Stainless Steel Porcelain Enamel Cast Iron Granite Composite" at bounding box center [869, 327] width 556 height 21
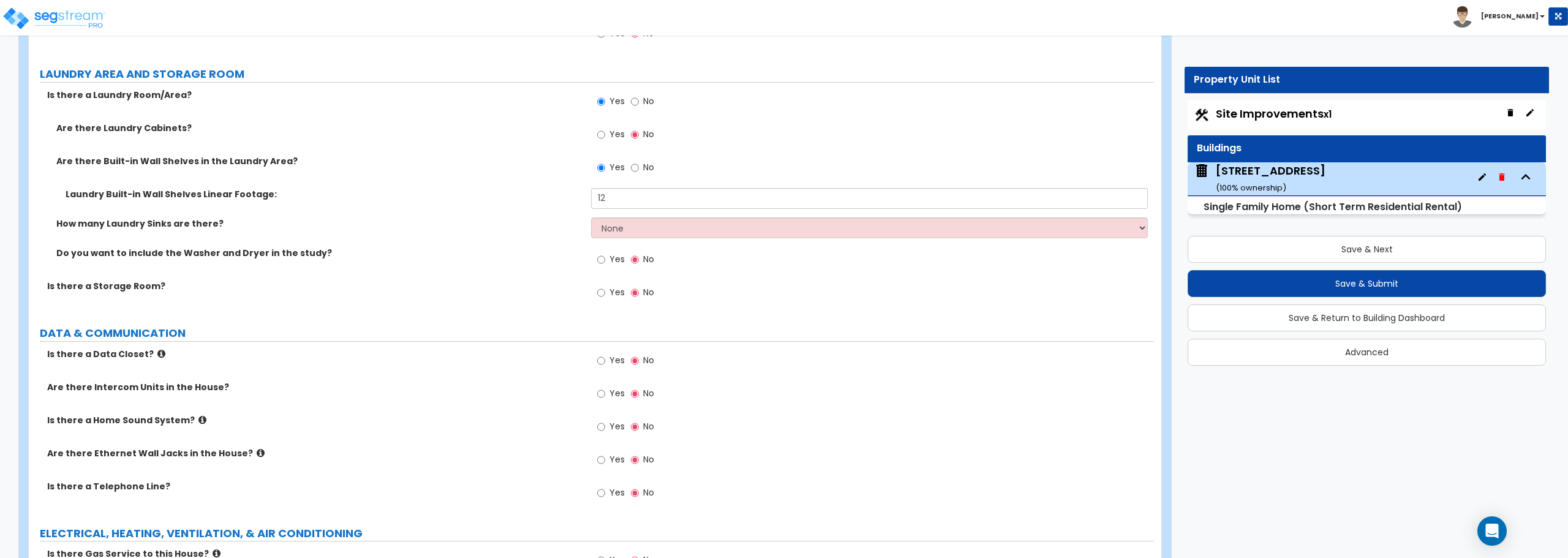
scroll to position [4739, 0]
